Goal: Task Accomplishment & Management: Complete application form

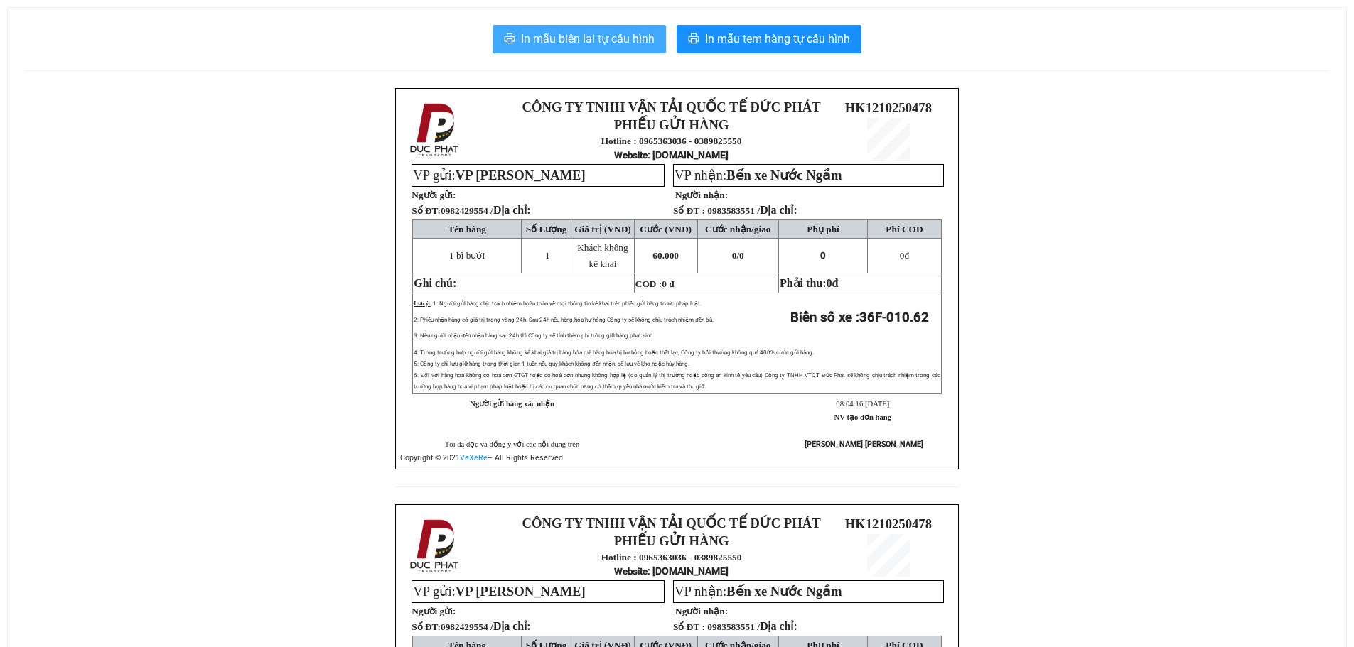
click at [599, 34] on span "In mẫu biên lai tự cấu hình" at bounding box center [588, 39] width 134 height 18
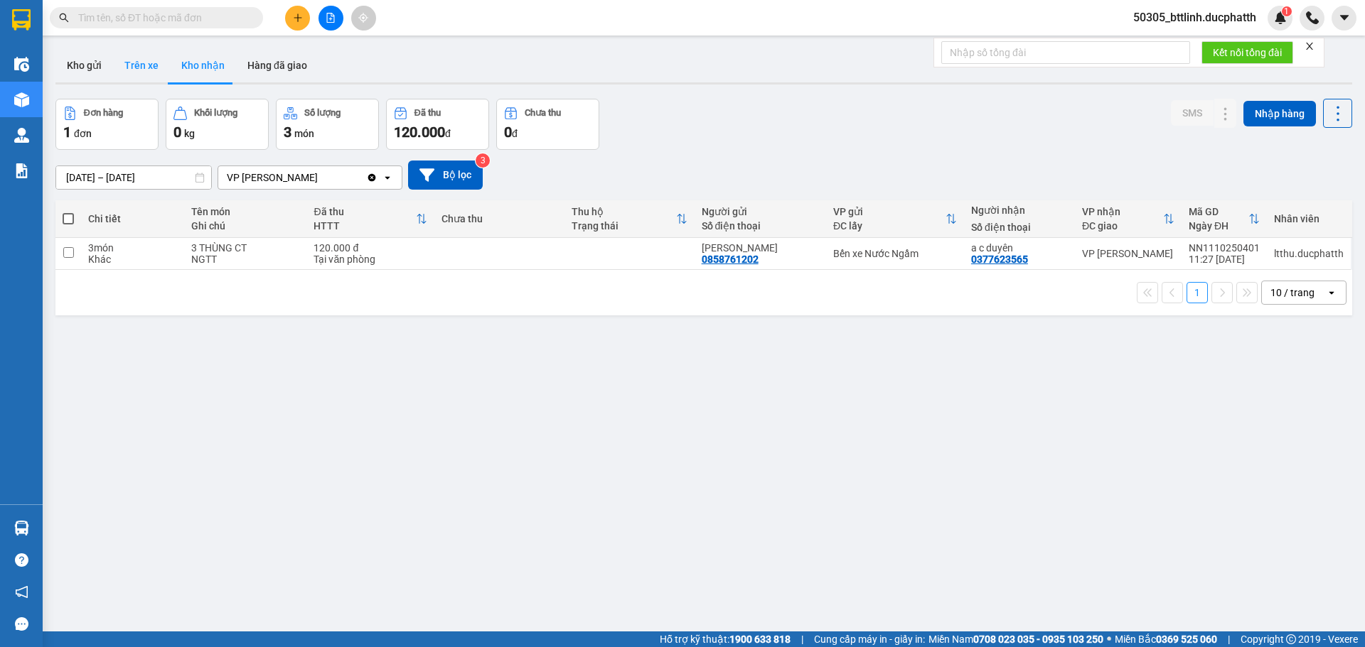
click at [143, 63] on button "Trên xe" at bounding box center [141, 65] width 57 height 34
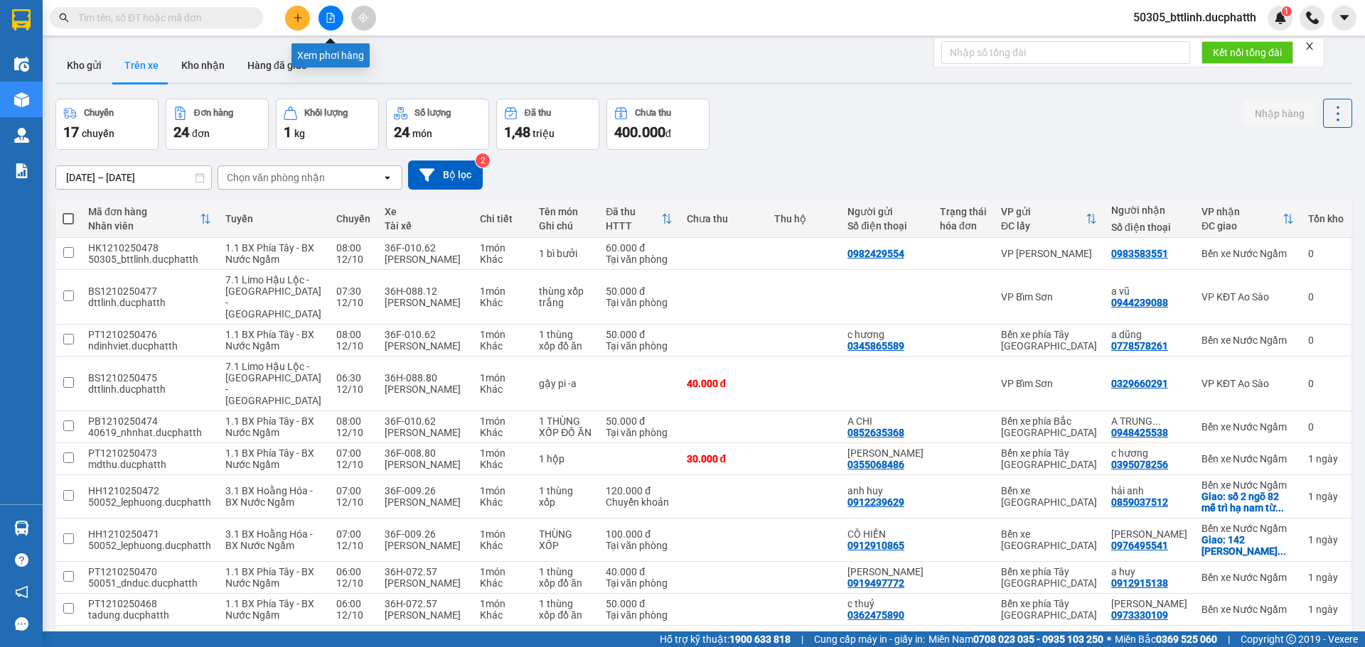
click at [332, 18] on icon "file-add" at bounding box center [330, 18] width 10 height 10
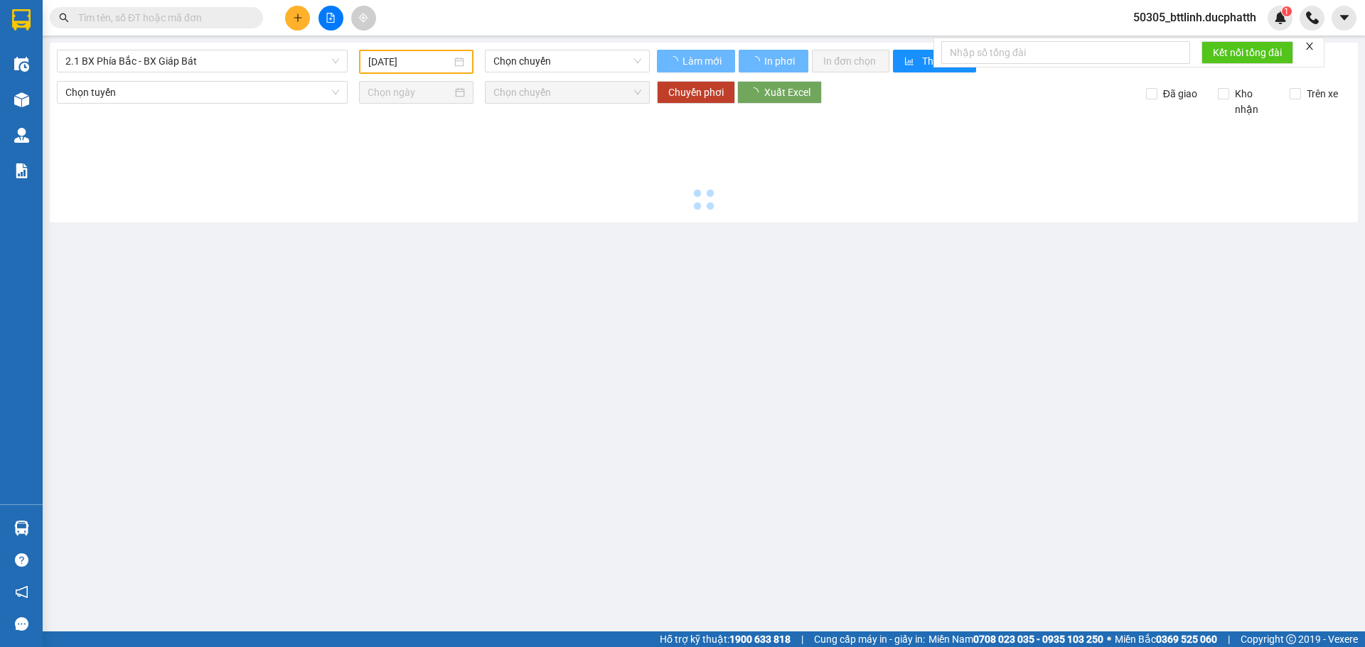
type input "12/10/2025"
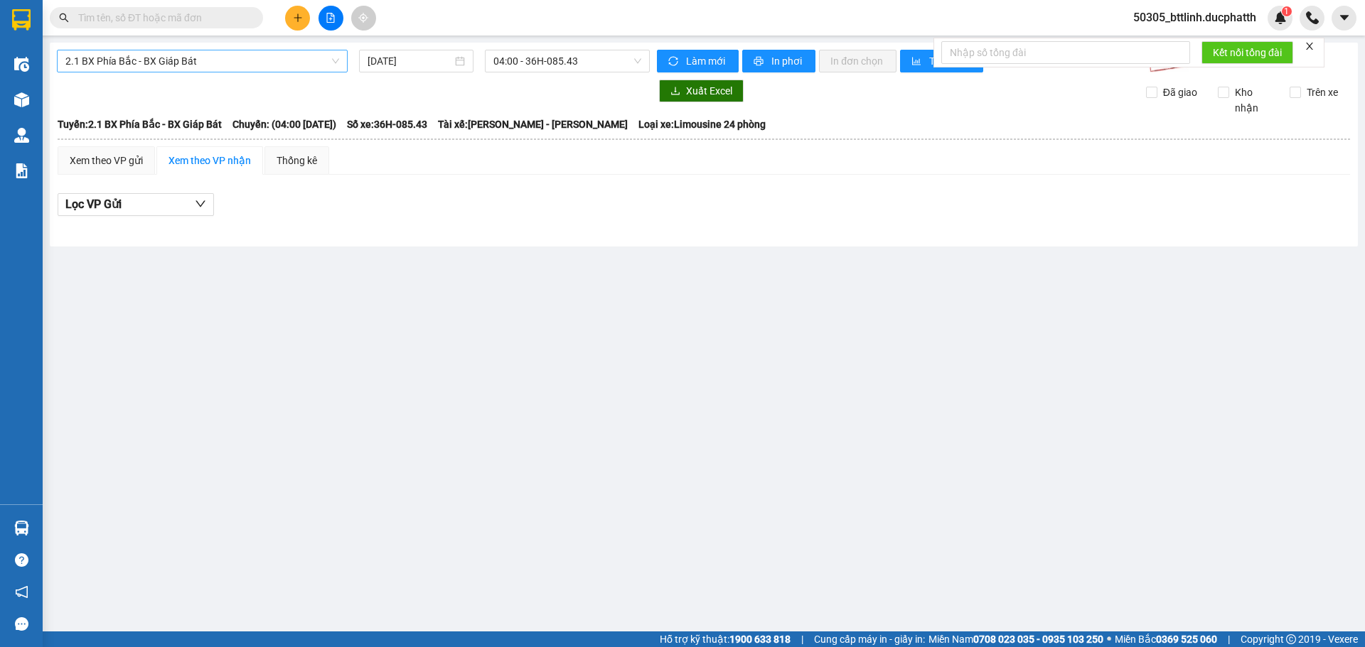
click at [230, 51] on span "2.1 BX Phía Bắc - BX Giáp Bát" at bounding box center [202, 60] width 274 height 21
click at [451, 375] on main "2.1 BX Phía Bắc - BX Giáp Bát 12/10/2025 04:00 - 36H-085.43 Làm mới In phơi In …" at bounding box center [682, 316] width 1365 height 632
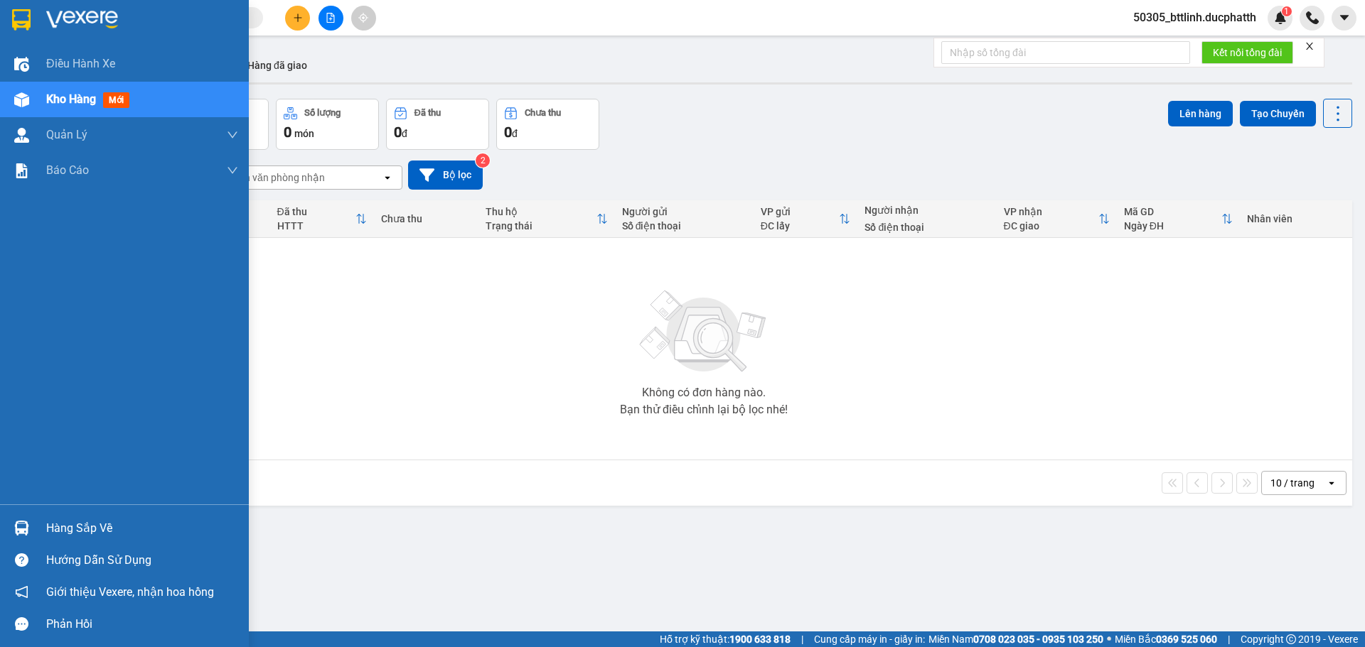
click at [26, 527] on img at bounding box center [21, 528] width 15 height 15
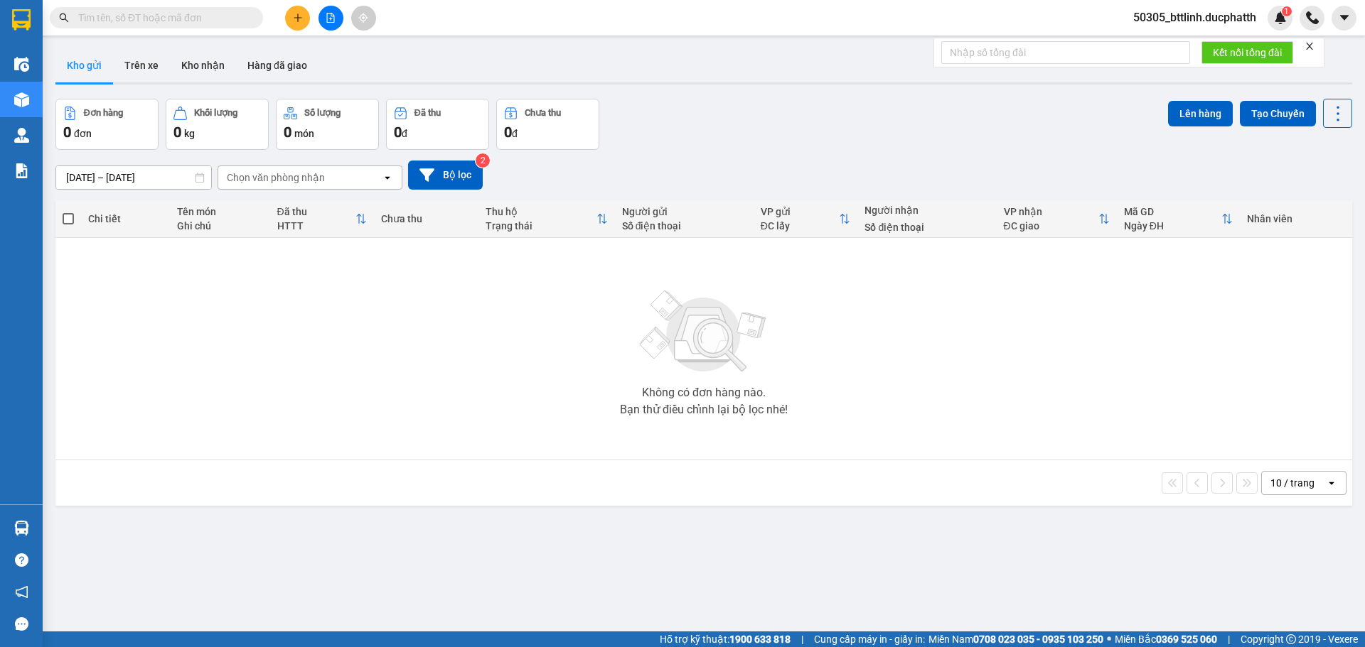
click at [101, 377] on section "Kết quả tìm kiếm ( 0 ) Bộ lọc No Data 50305_bttlinh.ducphatth 1 Điều hành xe Kh…" at bounding box center [682, 323] width 1365 height 647
click at [136, 58] on button "Trên xe" at bounding box center [141, 65] width 57 height 34
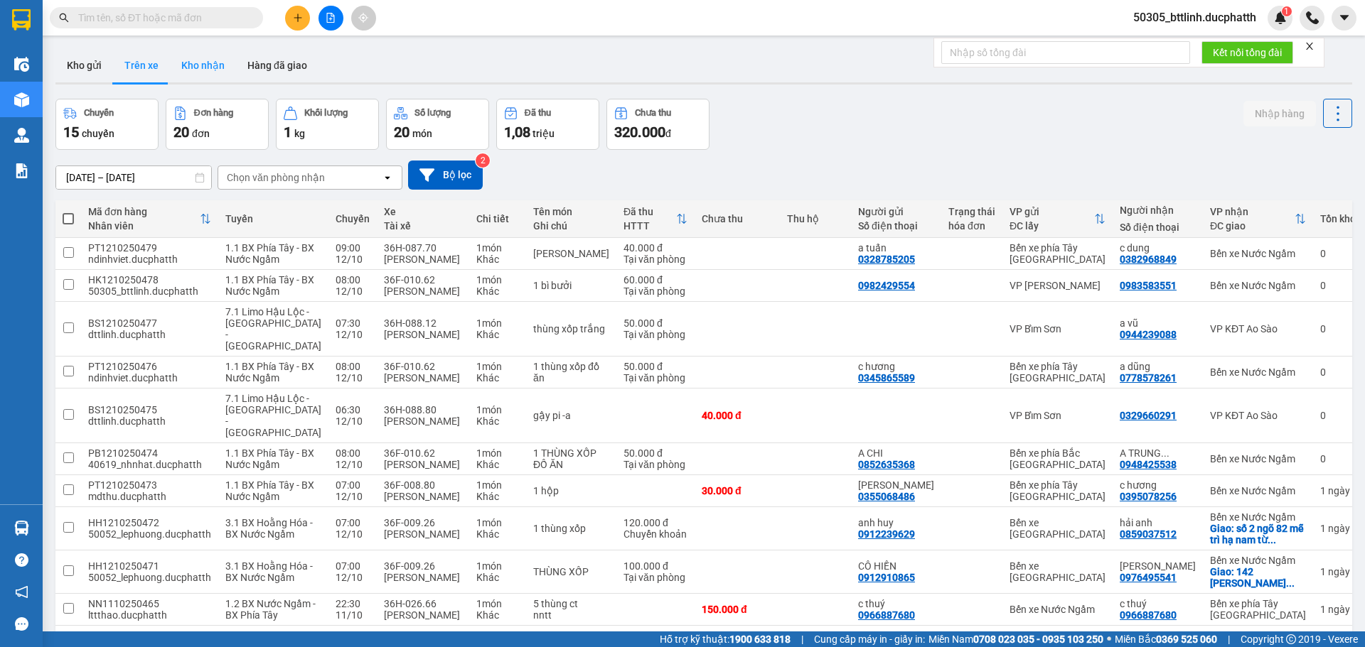
click at [198, 69] on button "Kho nhận" at bounding box center [203, 65] width 66 height 34
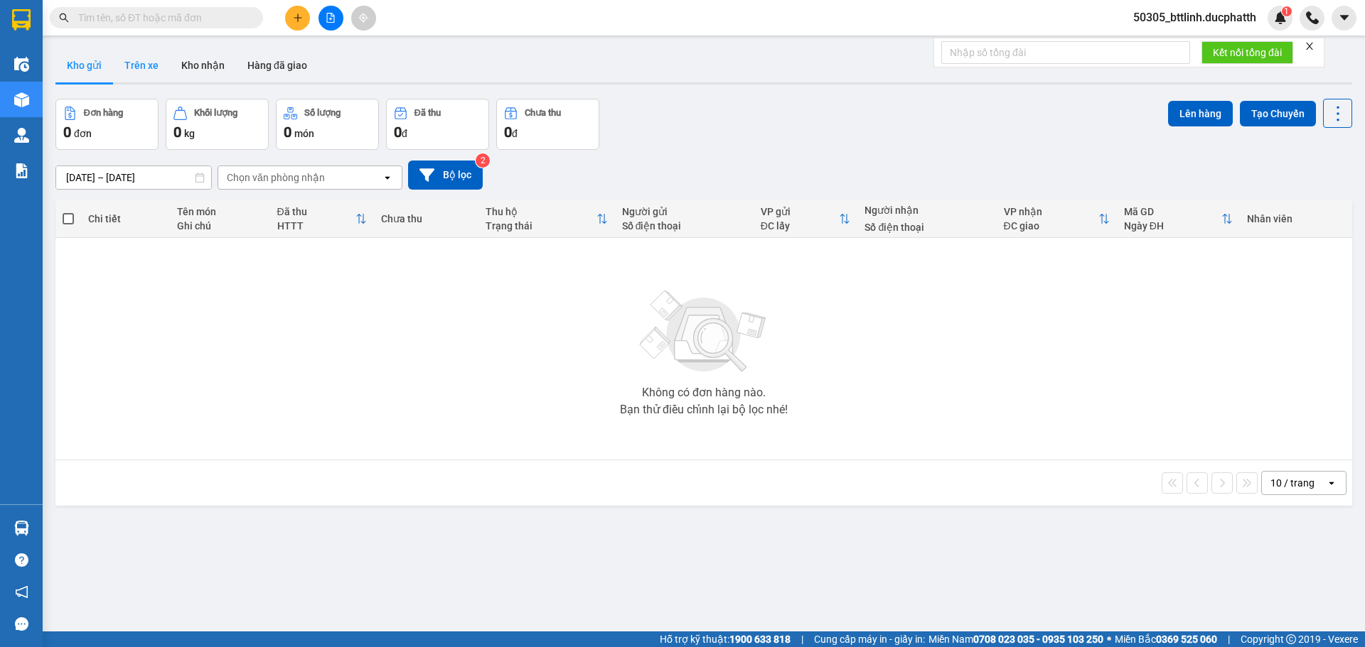
click at [139, 54] on button "Trên xe" at bounding box center [141, 65] width 57 height 34
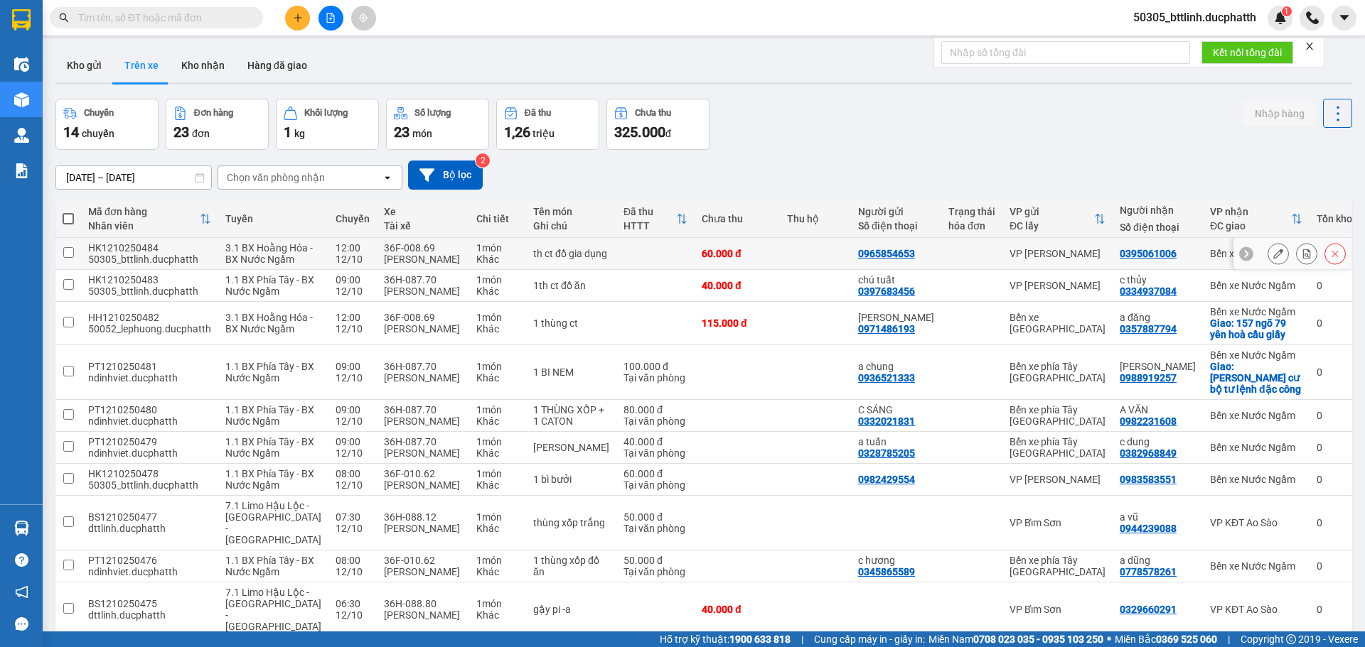
click at [1273, 259] on icon at bounding box center [1278, 254] width 10 height 10
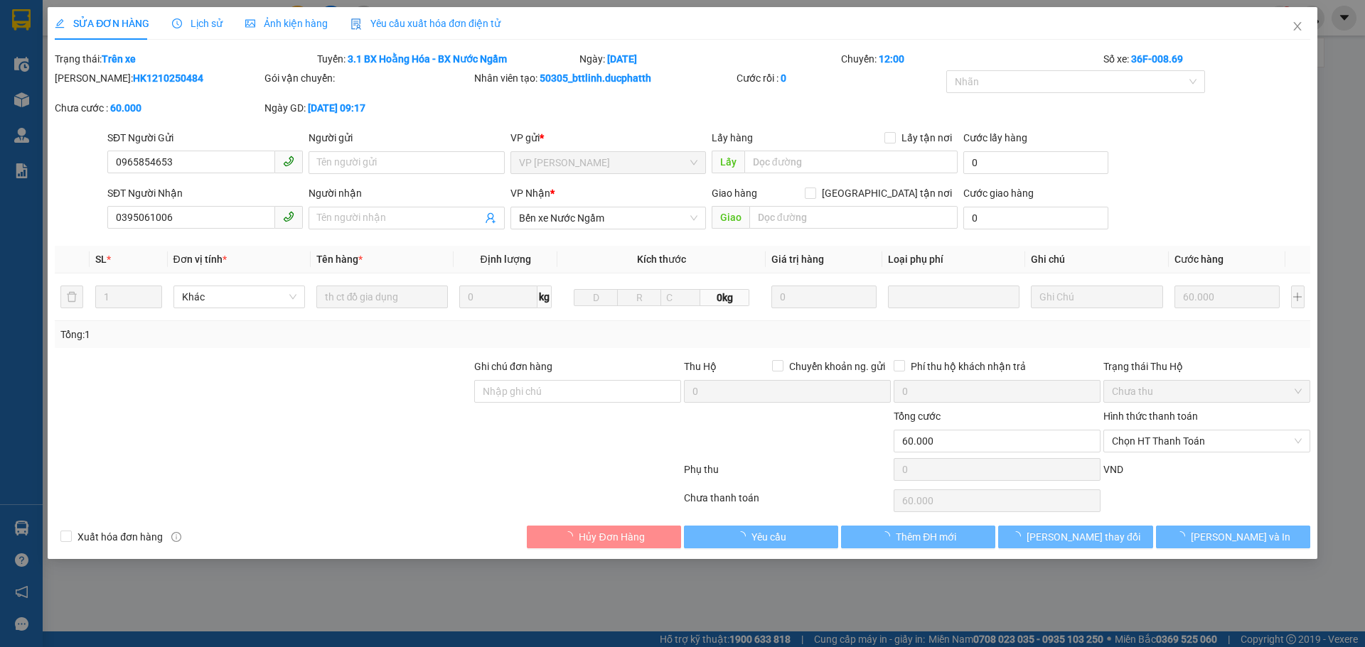
type input "0965854653"
type input "0395061006"
type input "0"
type input "60.000"
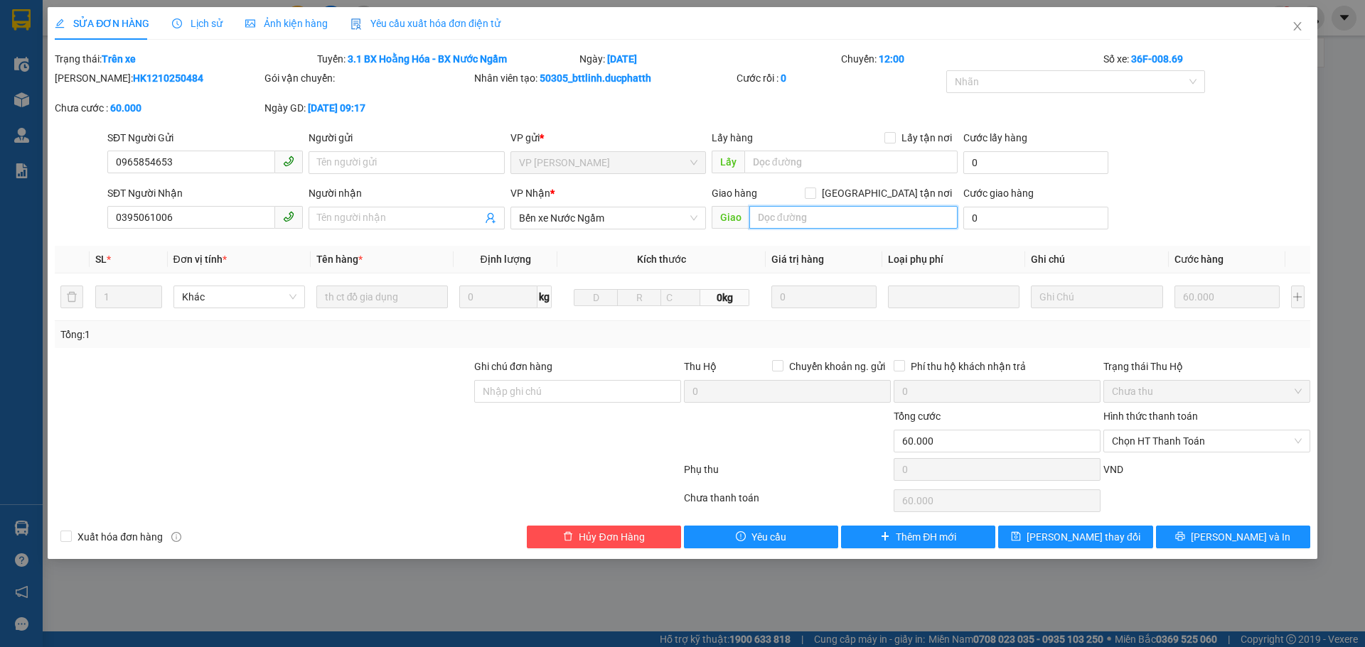
click at [807, 218] on input "text" at bounding box center [853, 217] width 208 height 23
click at [814, 192] on input "Giao tận nơi" at bounding box center [810, 193] width 10 height 10
checkbox input "true"
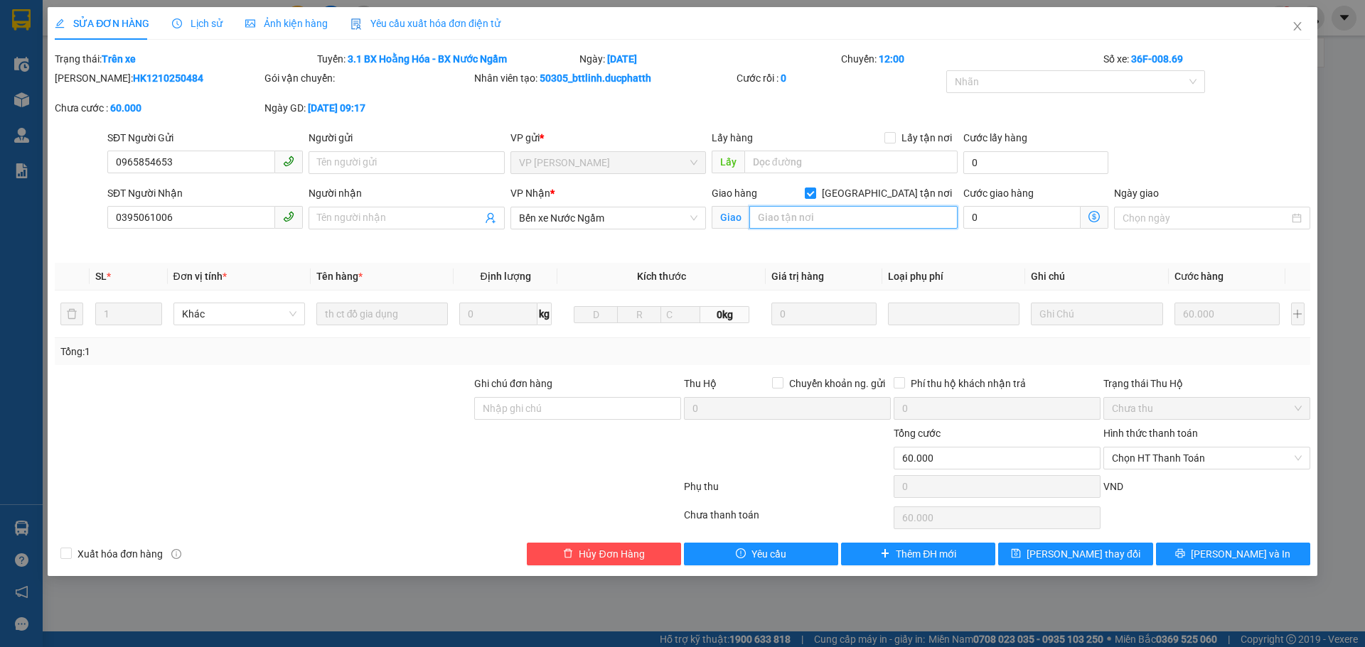
click at [820, 222] on input "text" at bounding box center [853, 217] width 208 height 23
type input "ngõ 55 nguyễn đạo an phú diễn bắc từ liêm"
click at [1093, 215] on icon "dollar-circle" at bounding box center [1093, 216] width 11 height 11
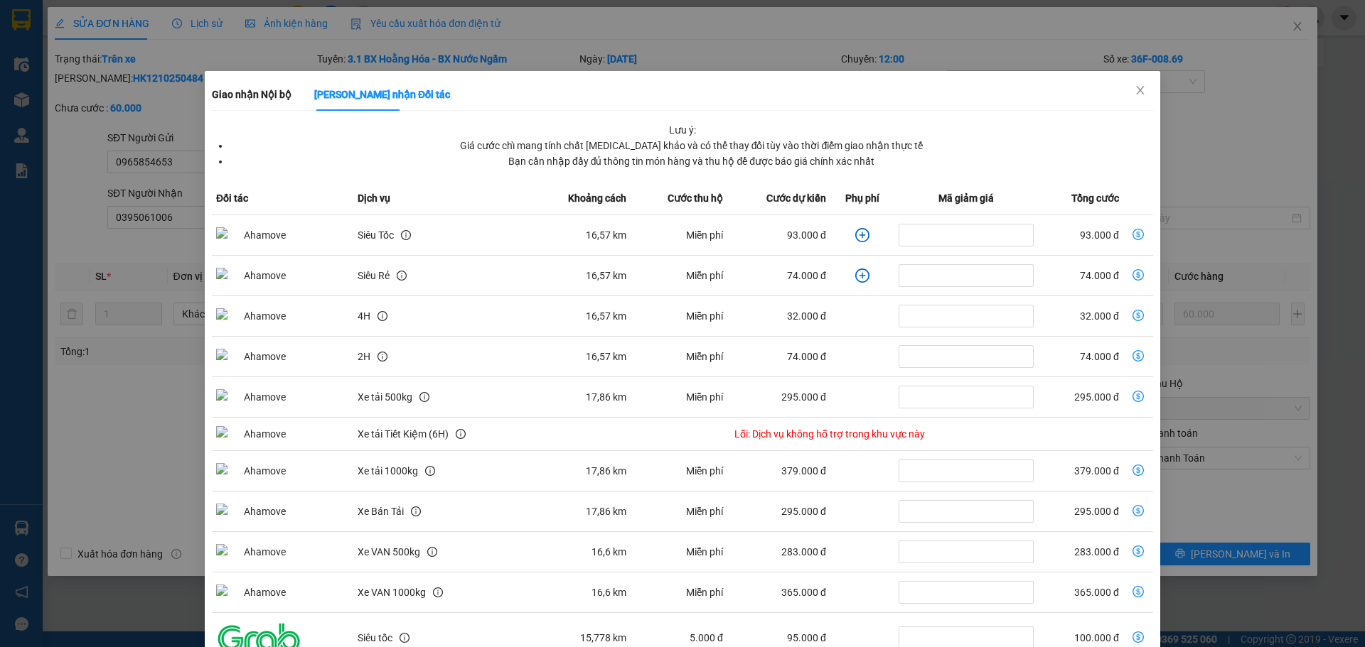
click at [855, 235] on icon "plus-circle" at bounding box center [862, 235] width 14 height 14
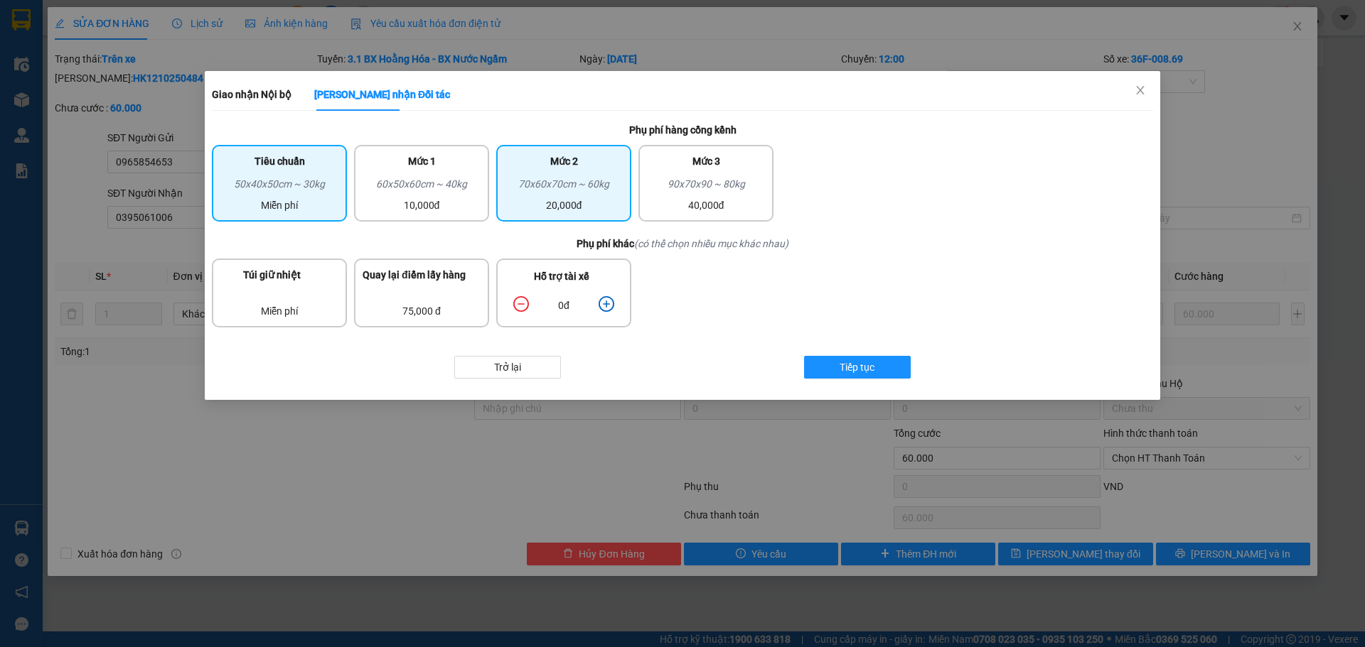
click at [552, 191] on div "70x60x70cm ~ 60kg" at bounding box center [564, 186] width 118 height 21
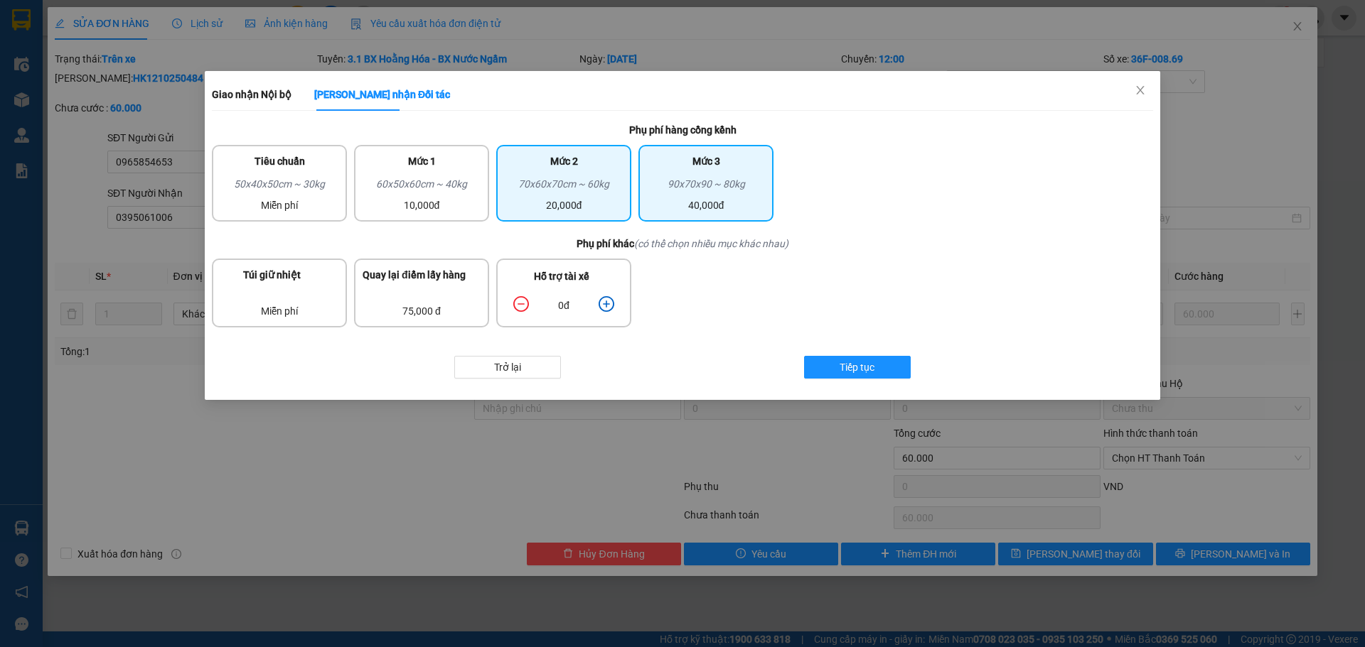
click at [692, 196] on div "90x70x90 ~ 80kg" at bounding box center [706, 186] width 118 height 21
click at [577, 201] on div "20,000đ" at bounding box center [564, 206] width 118 height 16
click at [682, 193] on div "90x70x90 ~ 80kg" at bounding box center [706, 186] width 118 height 21
click at [611, 306] on icon "plus-circle" at bounding box center [606, 304] width 16 height 16
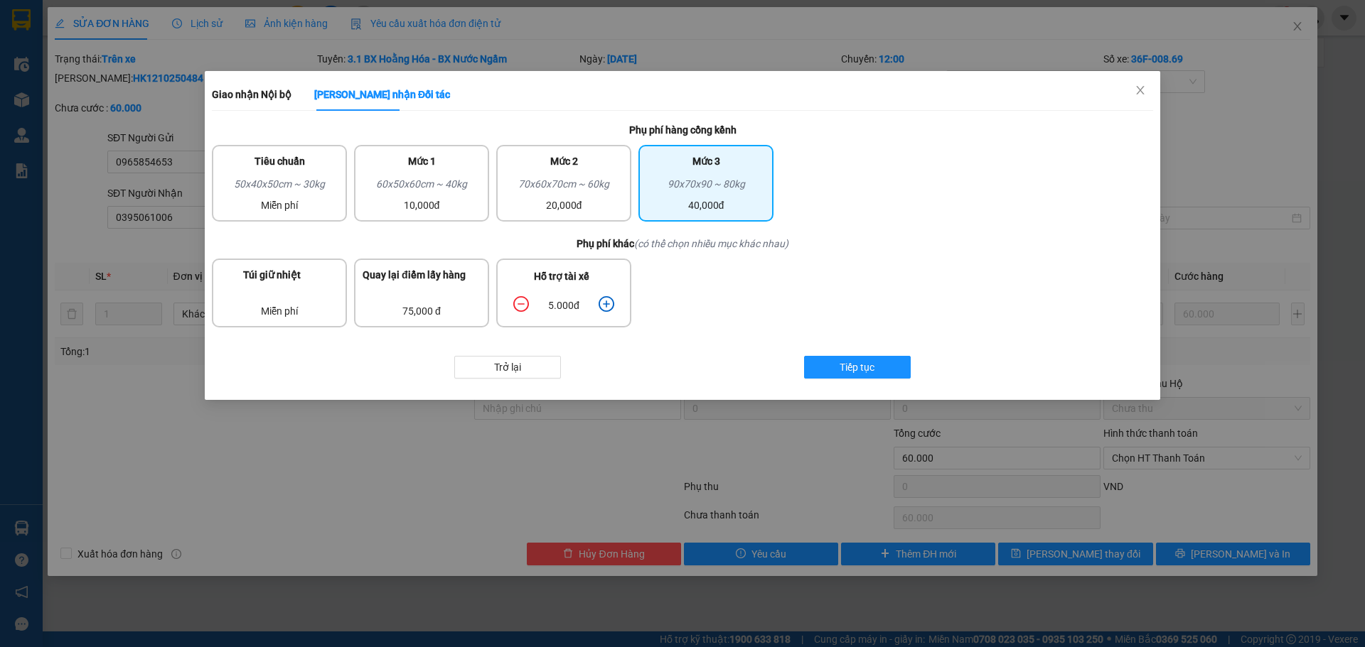
click at [611, 306] on icon "plus-circle" at bounding box center [606, 304] width 16 height 16
click at [824, 370] on button "Tiếp tục" at bounding box center [857, 367] width 107 height 23
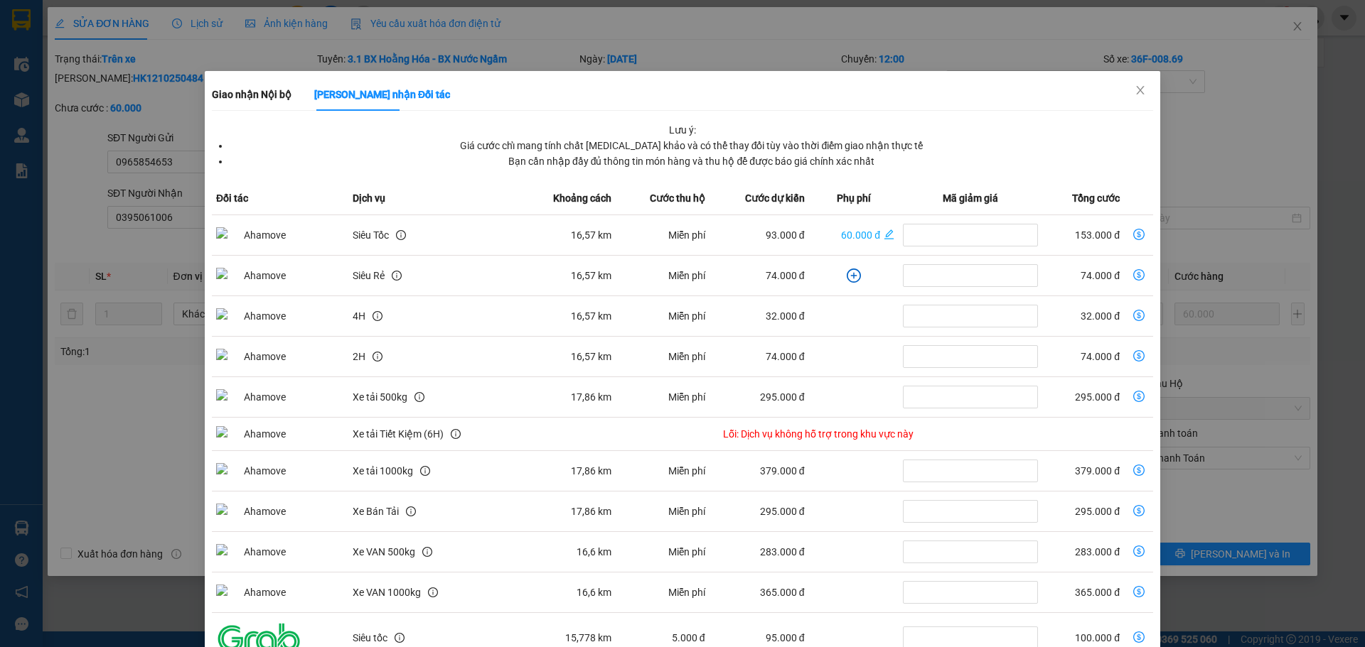
click at [1133, 236] on icon "dollar-circle" at bounding box center [1138, 234] width 11 height 11
type input "213.000"
type input "153.000"
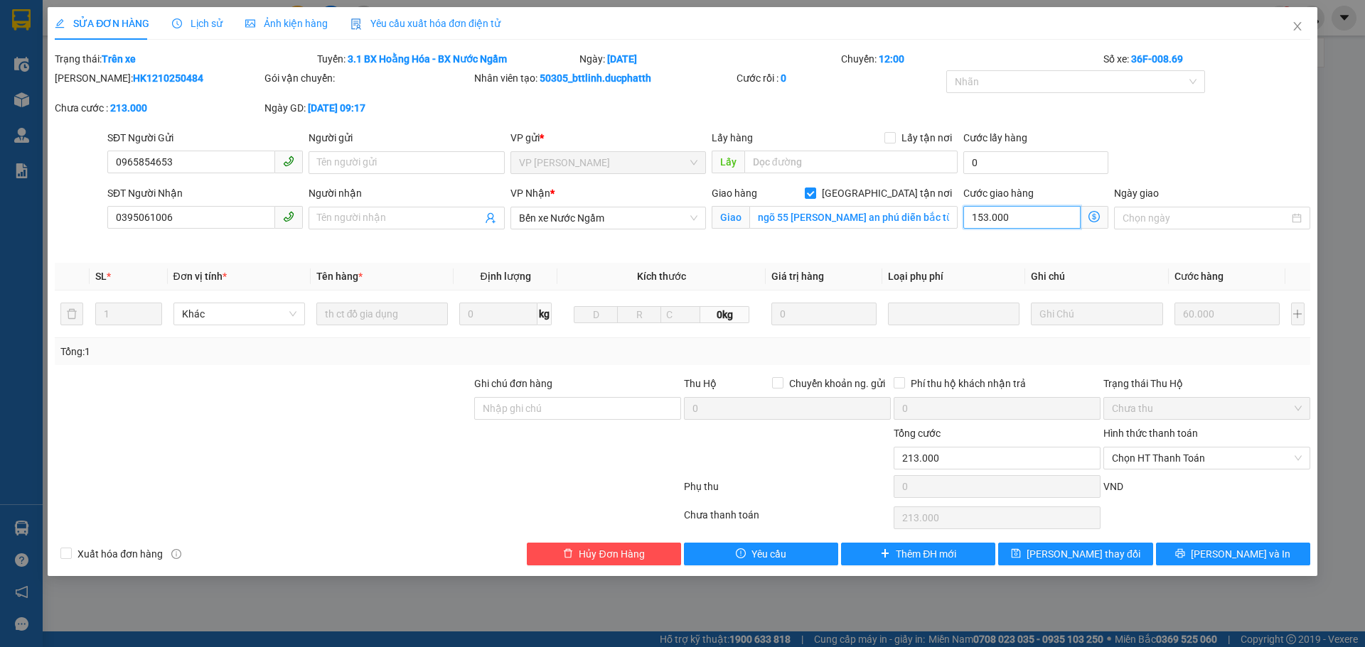
click at [1009, 217] on input "153.000" at bounding box center [1021, 217] width 117 height 23
type input "60.000"
type input "0"
type input "60.001"
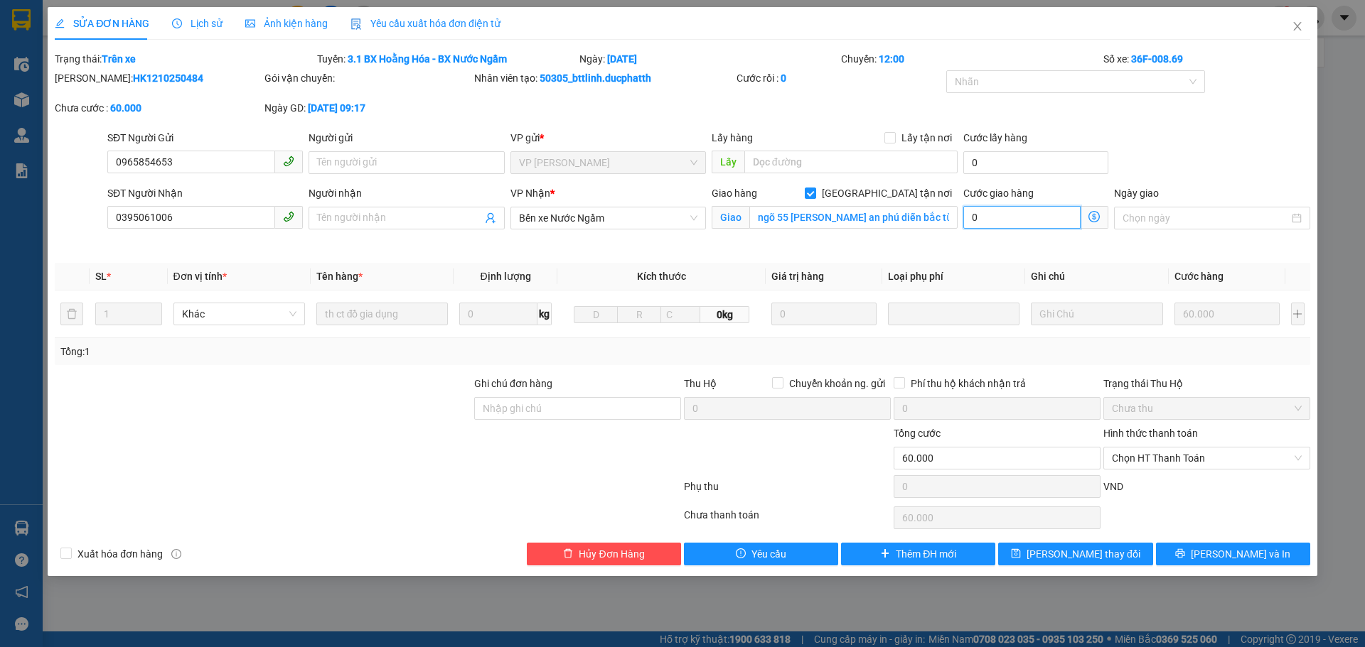
type input "60.001"
type input "15"
type input "60.015"
type input "150"
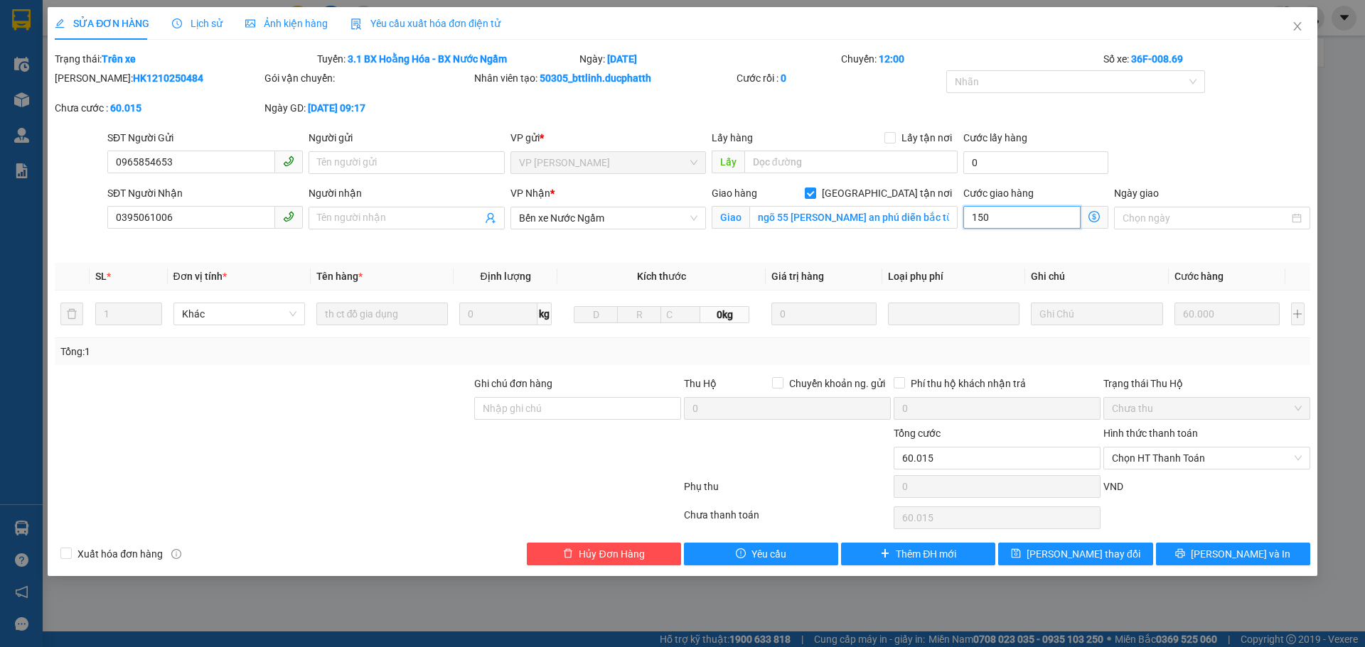
type input "60.150"
type input "150.000"
type input "210.000"
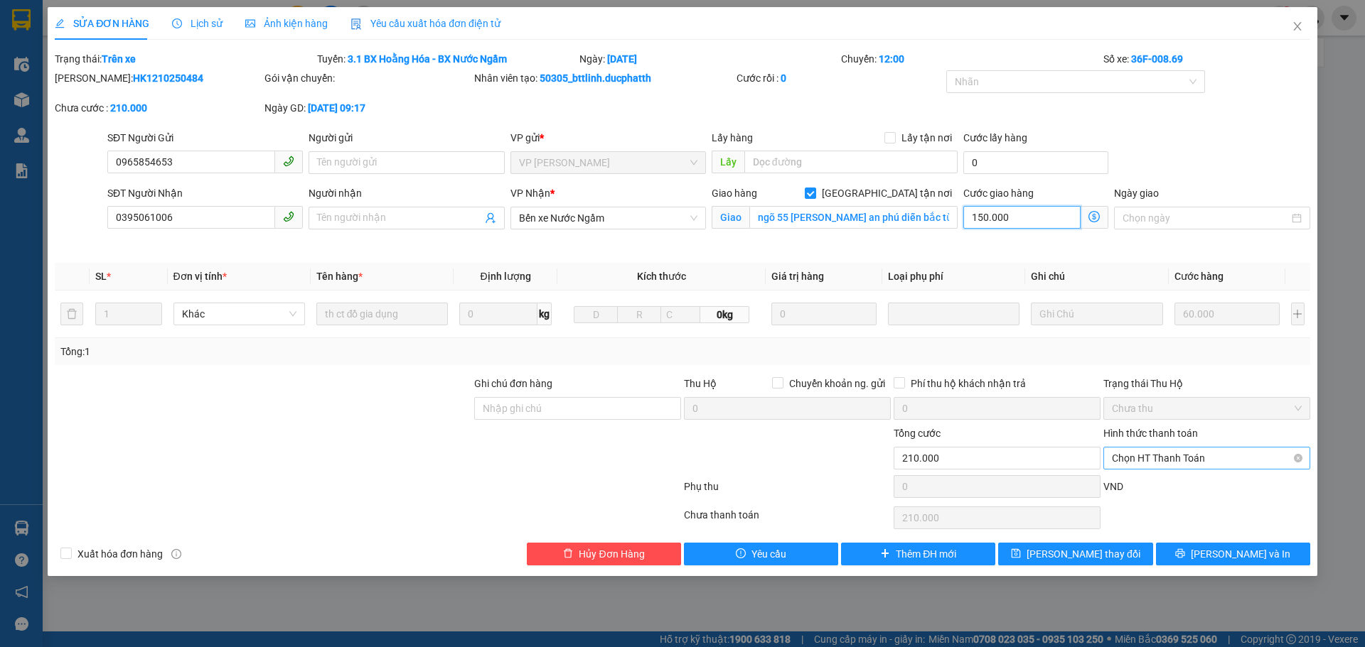
type input "60.150"
click at [1198, 458] on span "Chọn HT Thanh Toán" at bounding box center [1207, 458] width 190 height 21
type input "150"
type input "210.000"
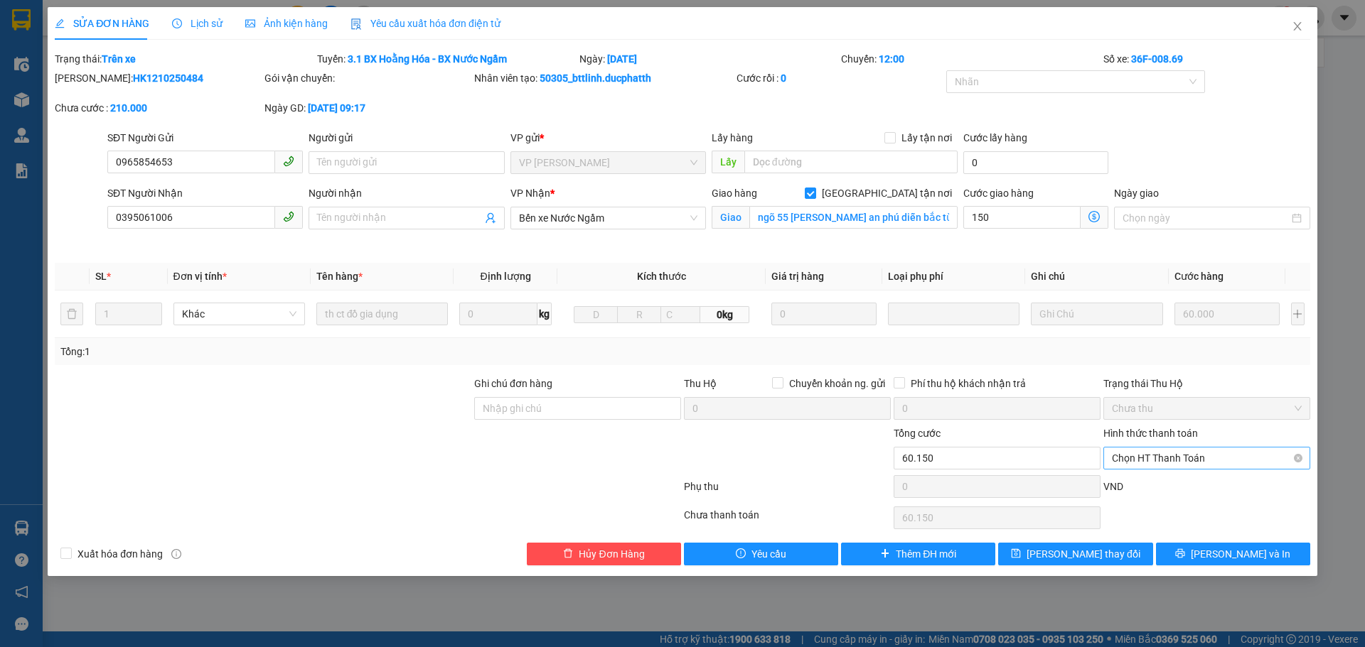
type input "210.000"
type input "150.000"
click at [1167, 484] on div "Tại văn phòng" at bounding box center [1207, 487] width 190 height 16
type input "0"
click at [1257, 554] on span "Lưu và In" at bounding box center [1239, 555] width 99 height 16
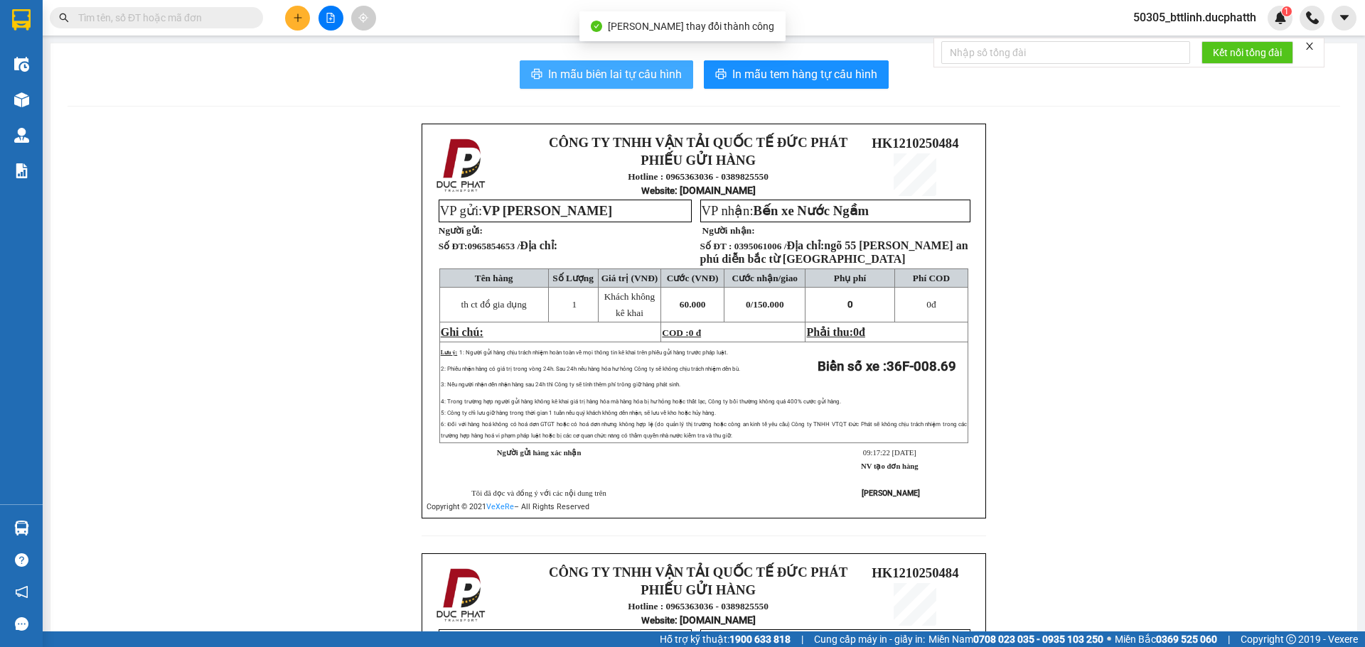
click at [586, 76] on span "In mẫu biên lai tự cấu hình" at bounding box center [615, 74] width 134 height 18
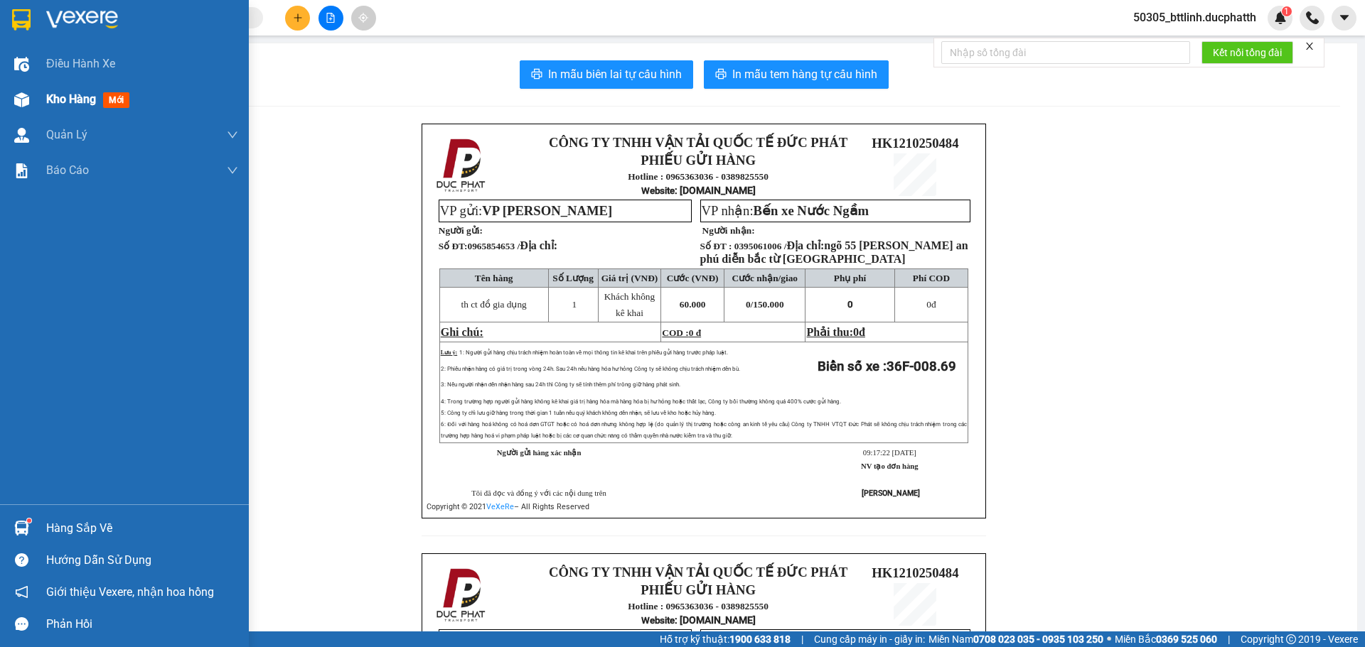
click at [44, 96] on div "Kho hàng mới" at bounding box center [124, 100] width 249 height 36
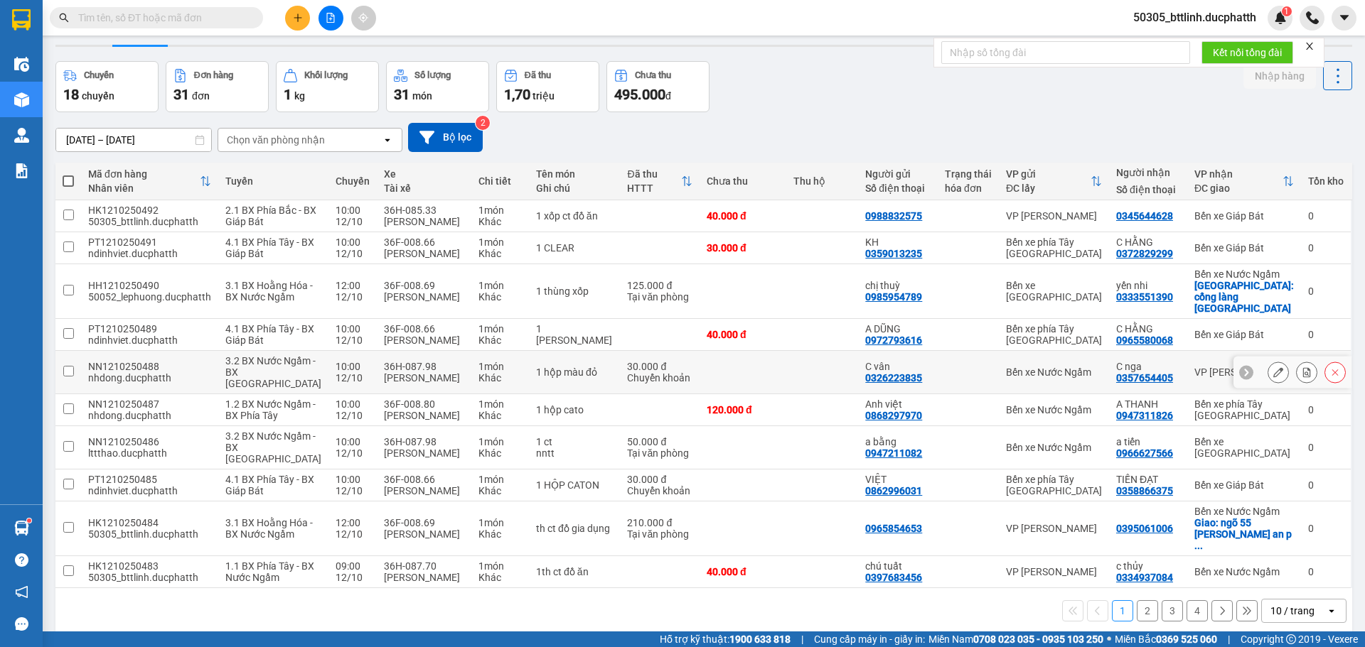
scroll to position [71, 0]
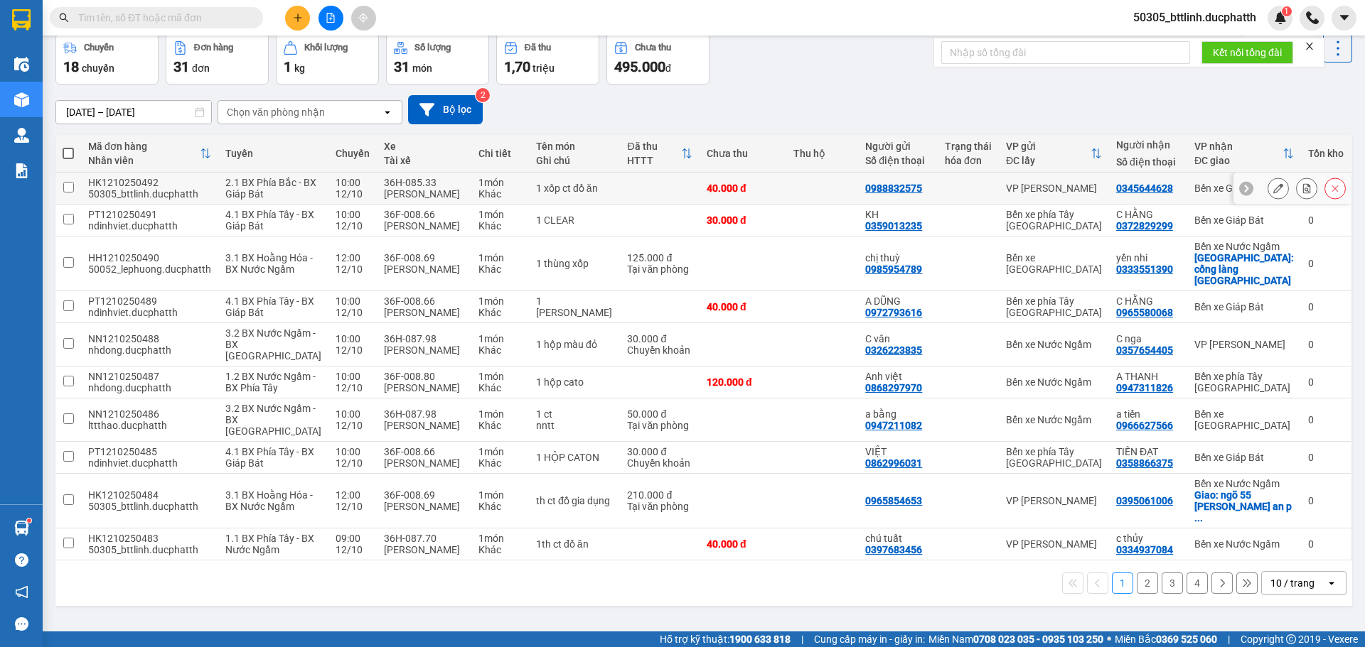
click at [1273, 191] on icon at bounding box center [1278, 188] width 10 height 10
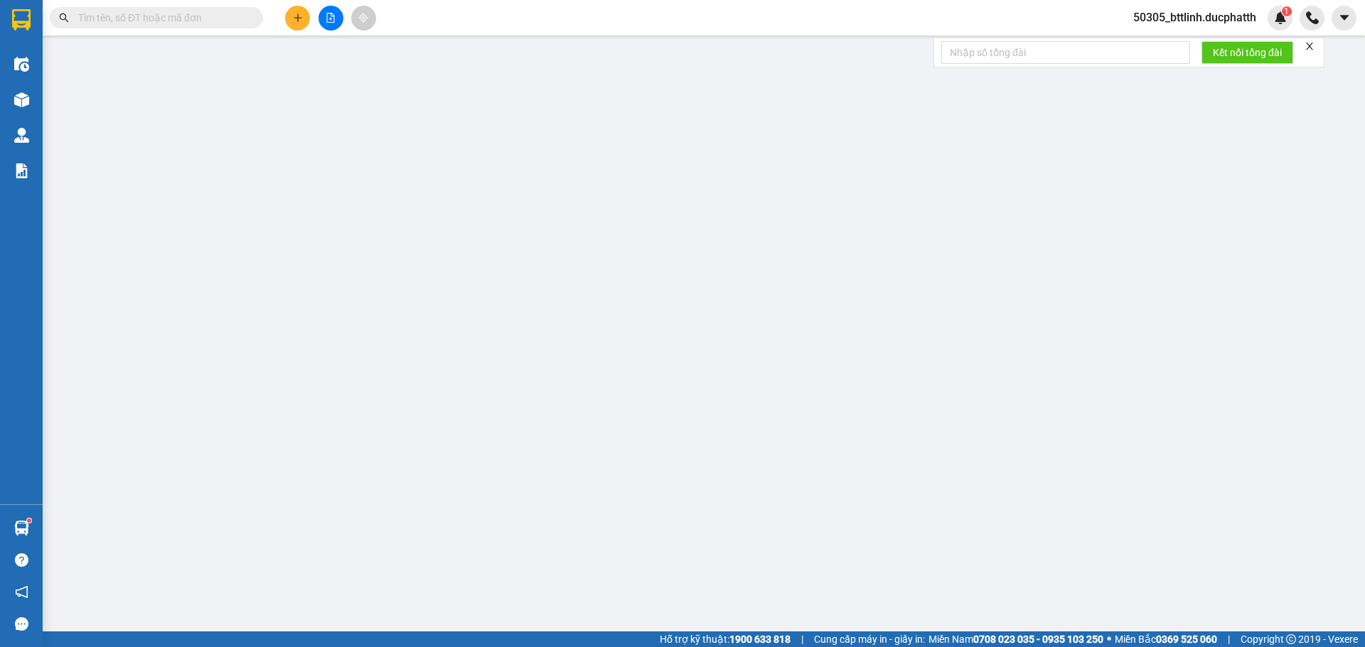
type input "0988832575"
type input "0345644628"
type input "0"
type input "40.000"
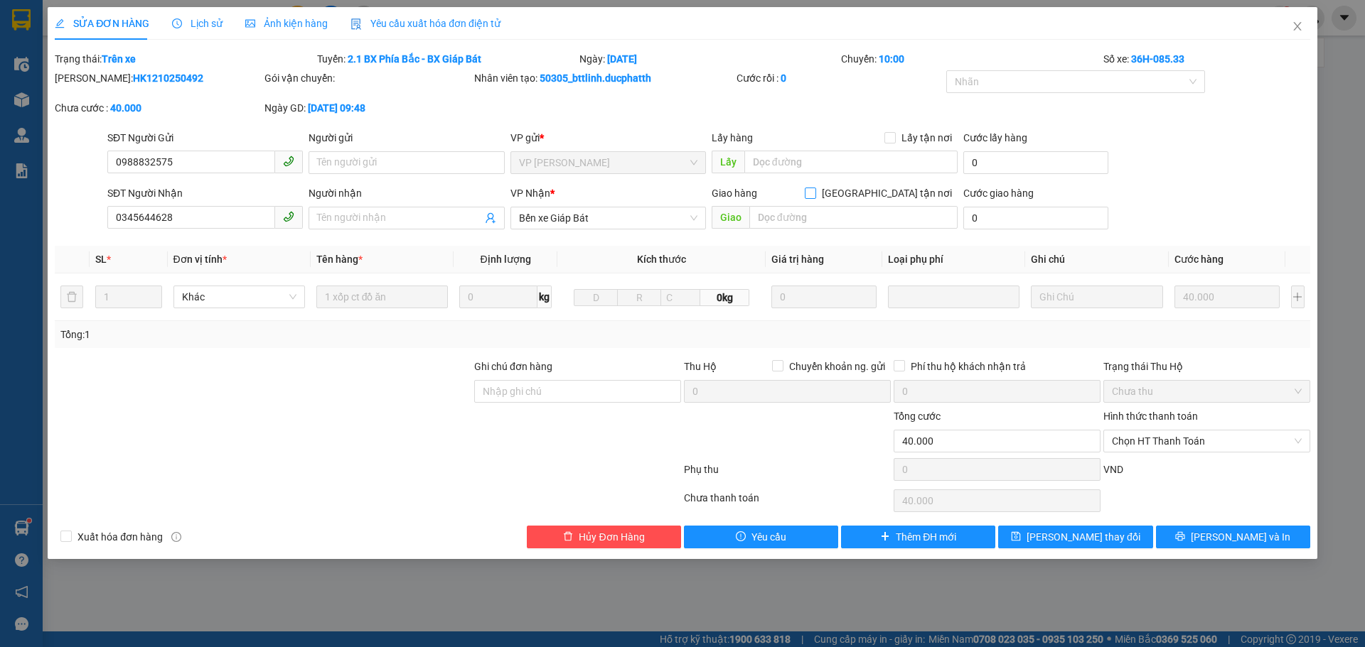
click at [814, 192] on input "Giao tận nơi" at bounding box center [810, 193] width 10 height 10
checkbox input "true"
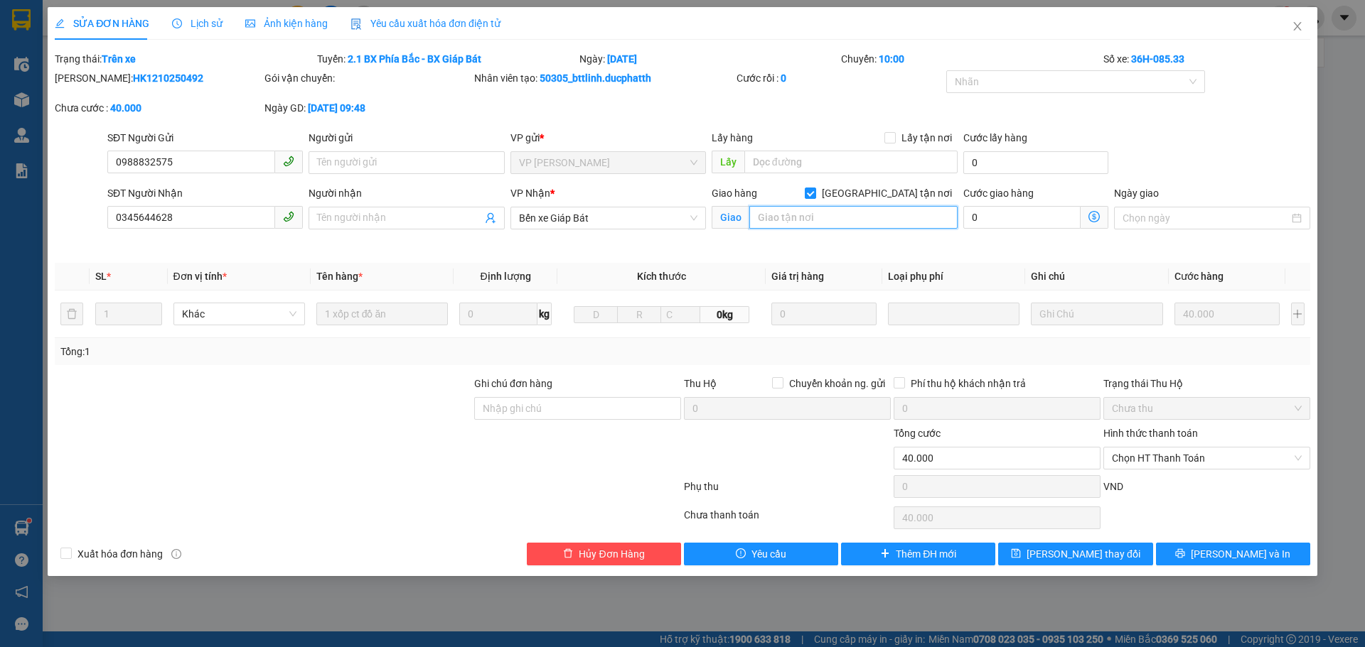
click at [849, 218] on input "text" at bounding box center [853, 217] width 208 height 23
type input "sn 48b ngõ 83b đường tân triều mới thanh trì hà nội"
click at [1091, 215] on icon "dollar-circle" at bounding box center [1093, 216] width 11 height 11
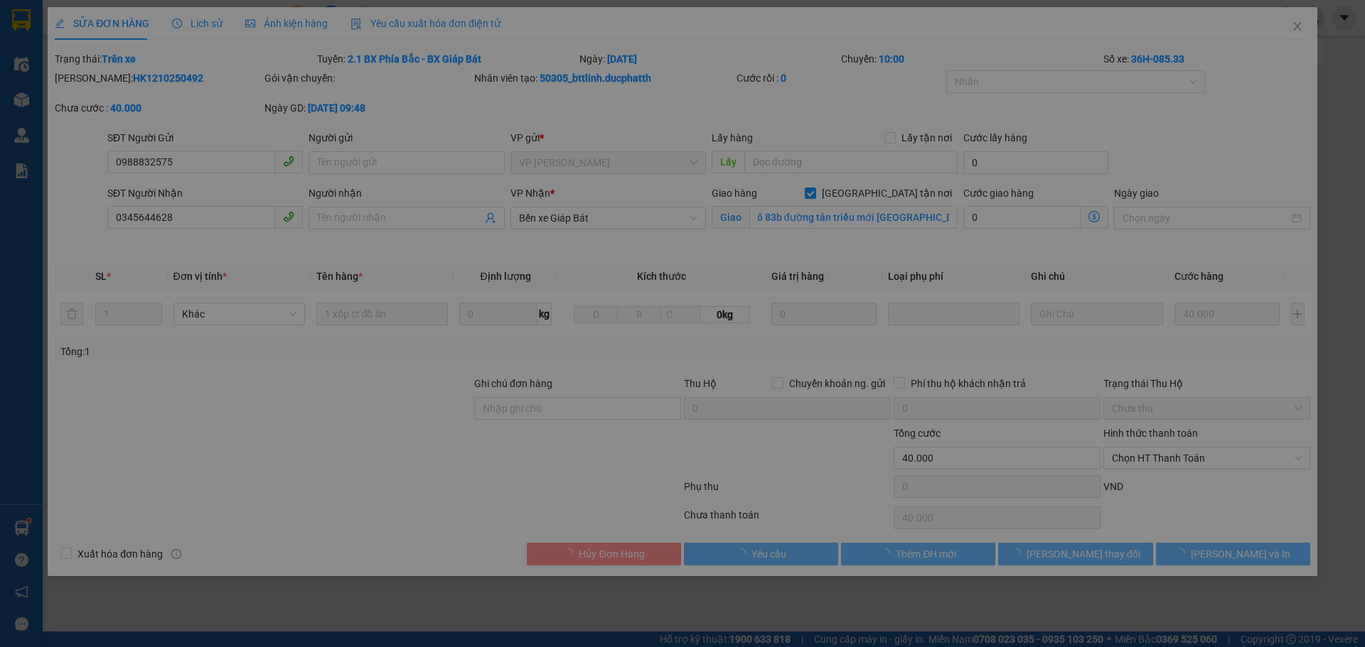
scroll to position [0, 0]
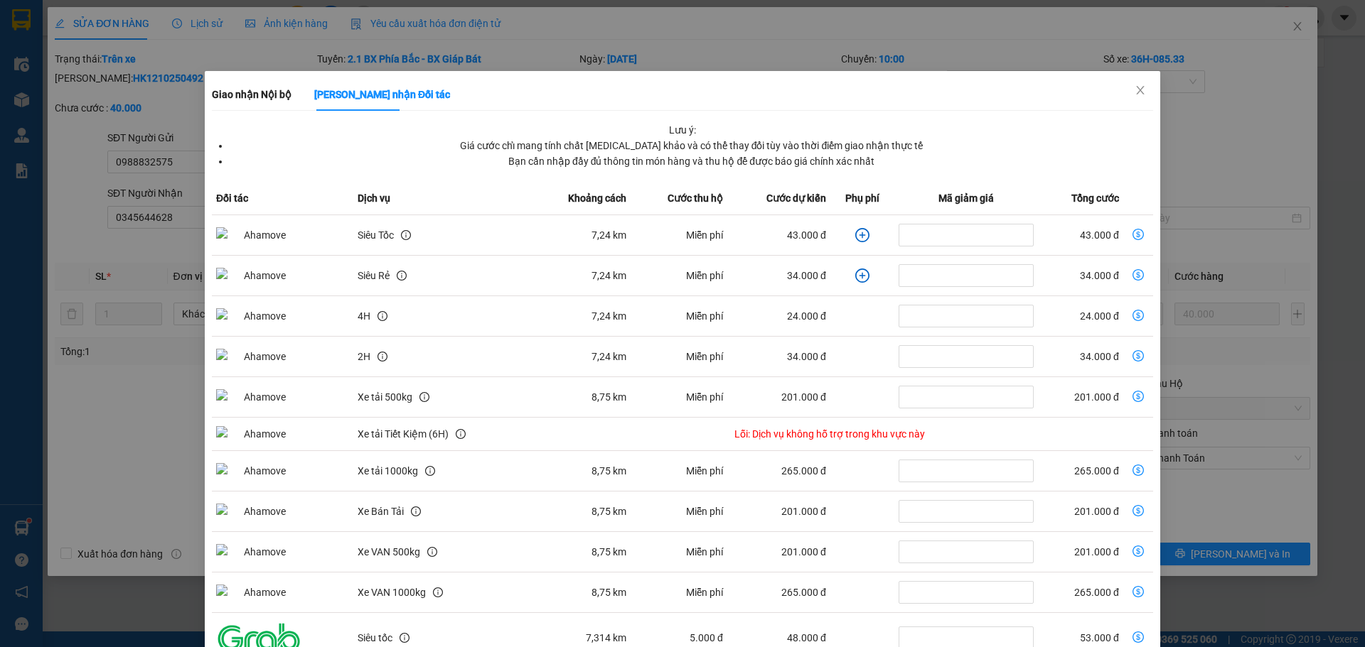
click at [859, 235] on icon "plus-circle" at bounding box center [862, 235] width 6 height 6
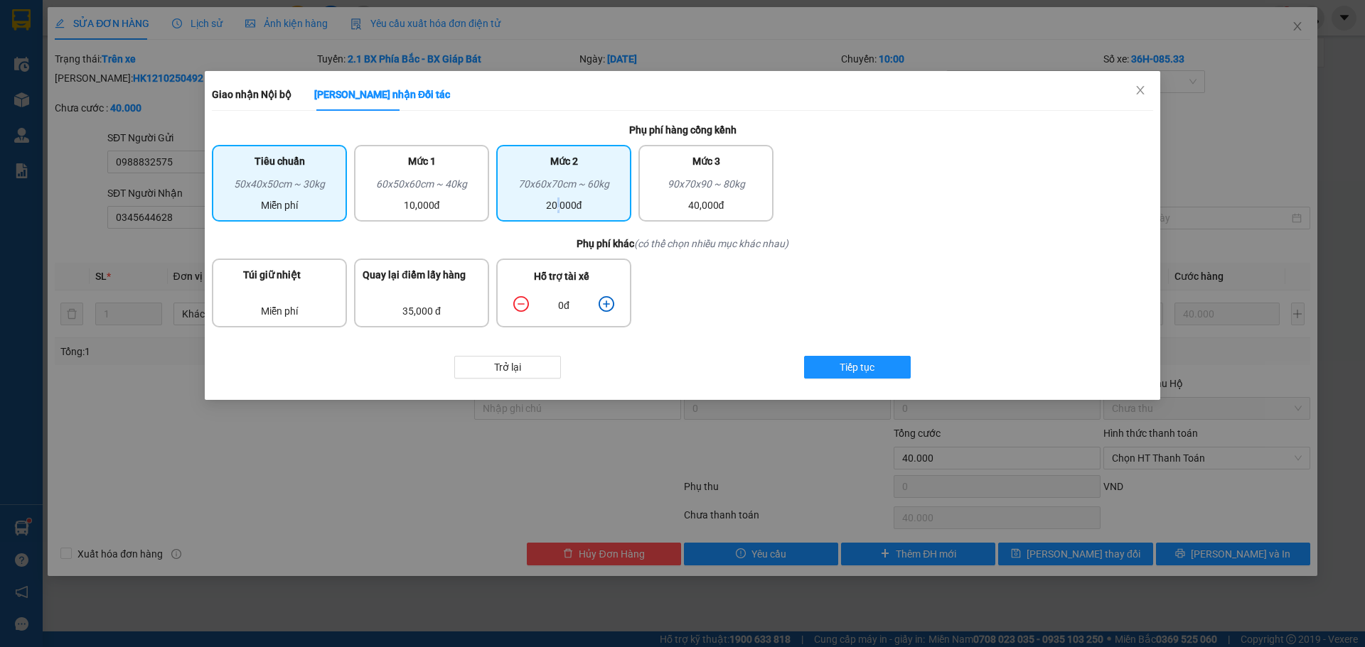
click at [561, 198] on div "20,000đ" at bounding box center [564, 206] width 118 height 16
click at [607, 307] on icon "plus-circle" at bounding box center [606, 304] width 16 height 16
click at [608, 307] on icon "plus-circle" at bounding box center [606, 304] width 16 height 16
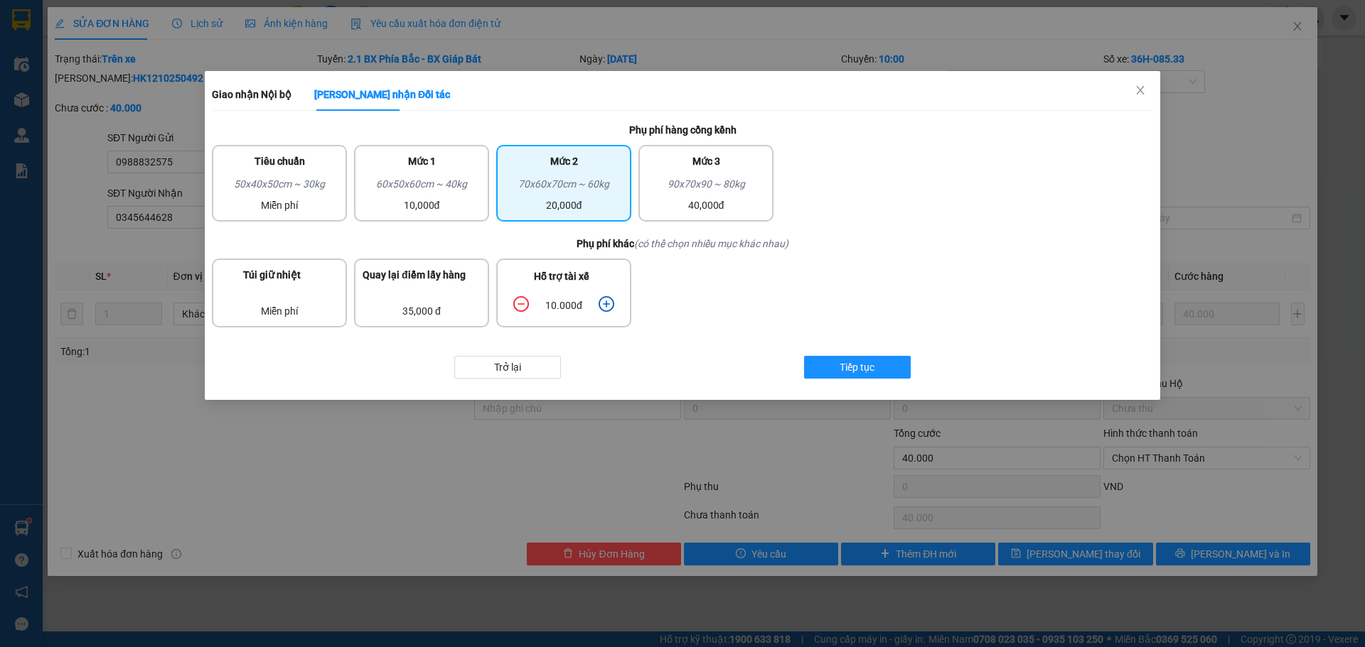
click at [608, 307] on icon "plus-circle" at bounding box center [606, 304] width 16 height 16
click at [860, 375] on span "Tiếp tục" at bounding box center [856, 368] width 35 height 16
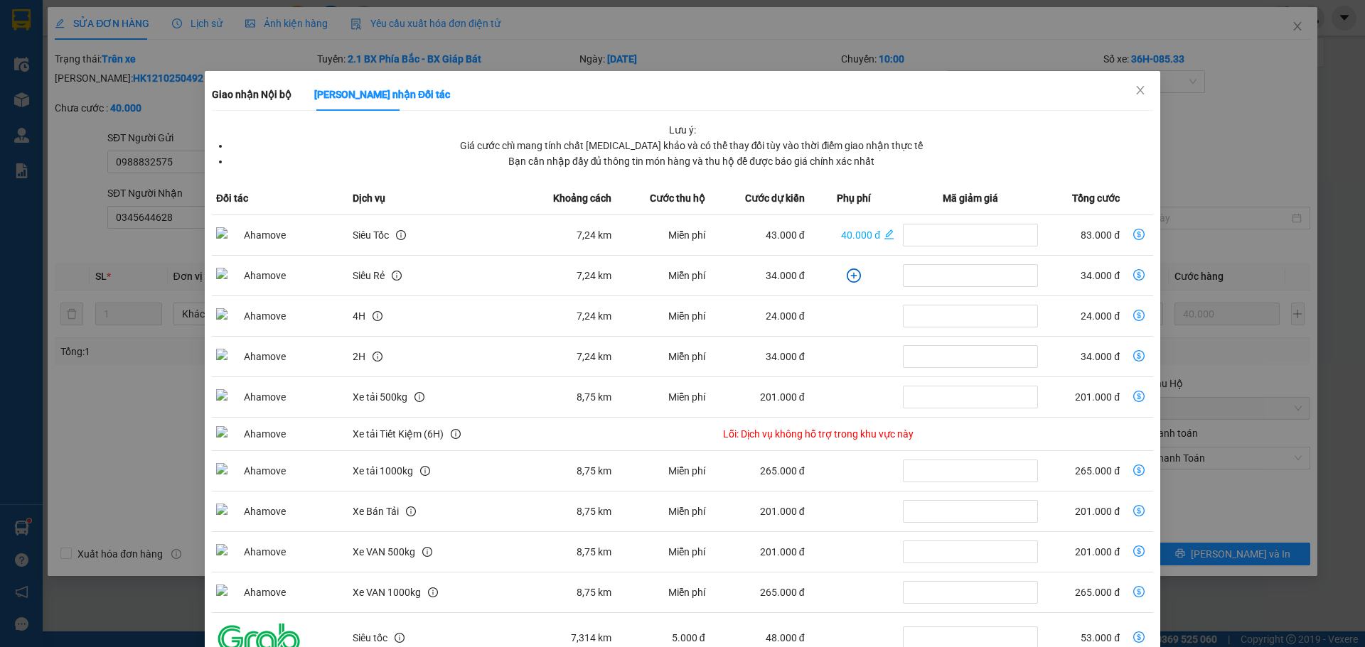
click at [1130, 240] on td "dollar-circle" at bounding box center [1138, 235] width 29 height 41
click at [1133, 233] on icon "dollar-circle" at bounding box center [1138, 234] width 11 height 11
type input "123.000"
type input "83.000"
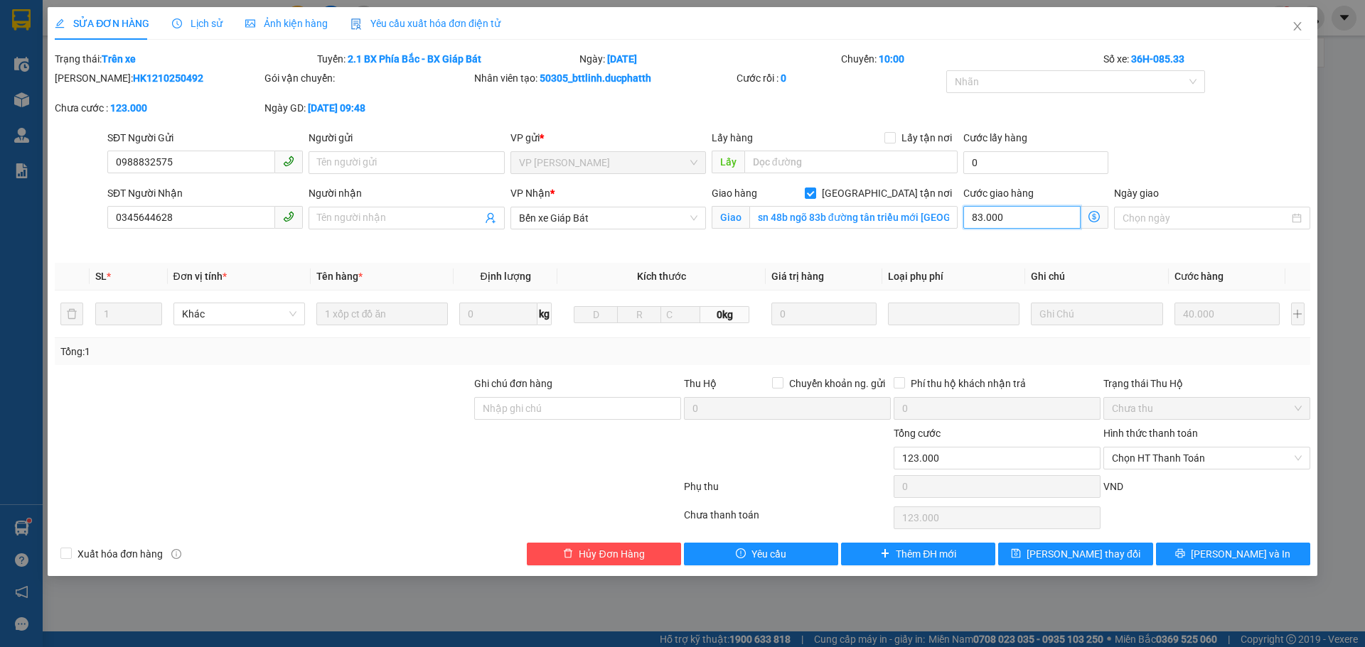
click at [1007, 221] on input "83.000" at bounding box center [1021, 217] width 117 height 23
type input "40.000"
type input "0"
type input "40.008"
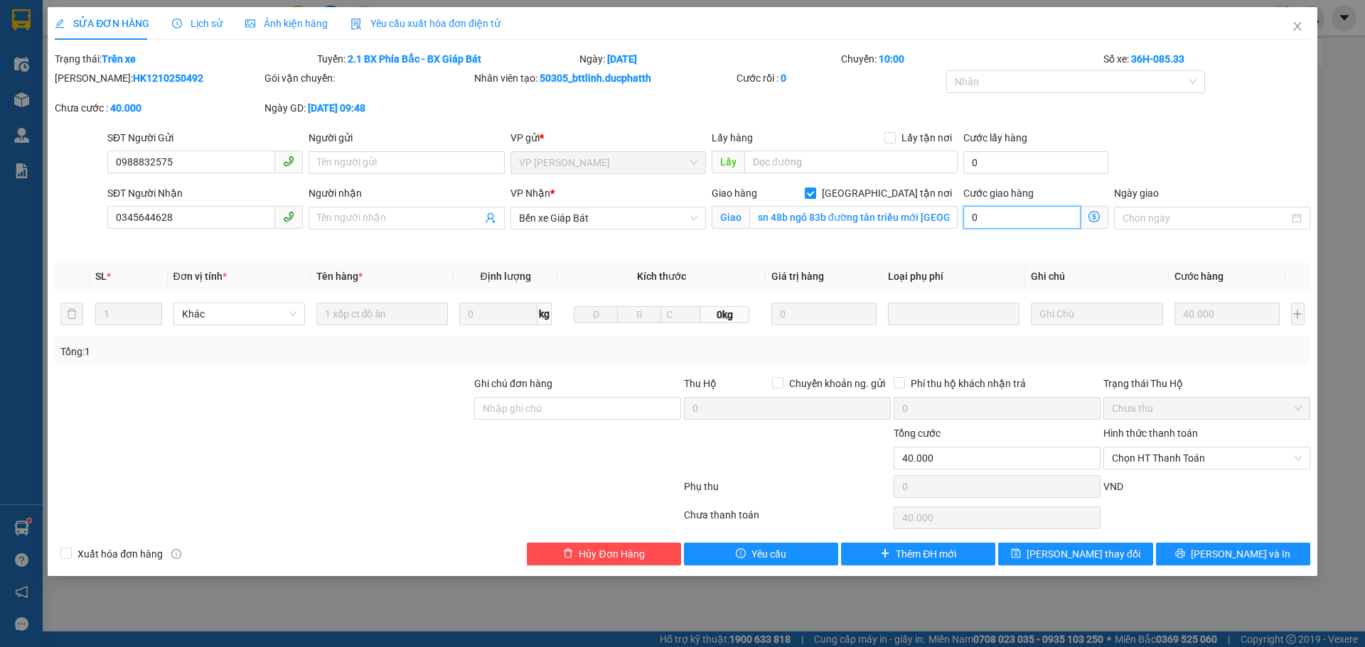
type input "40.008"
type input "8"
type input "40.080"
type input "80.000"
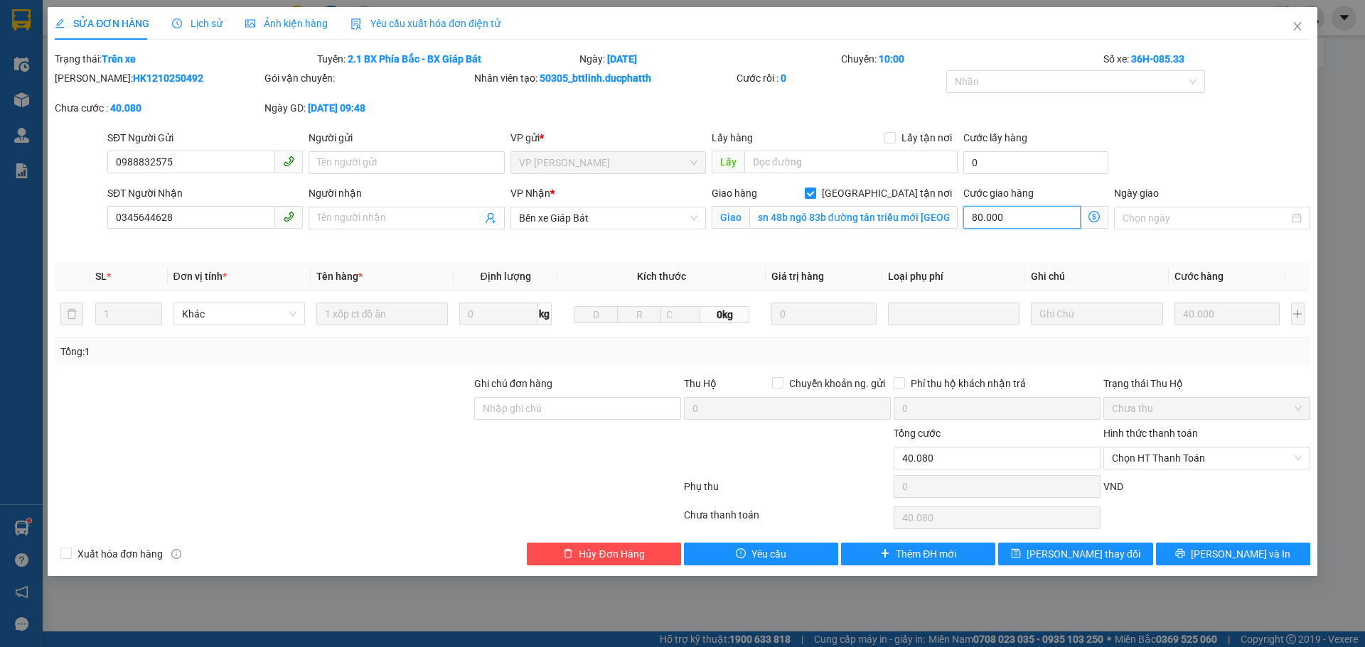
type input "120.000"
type input "40.080"
click at [1166, 460] on span "Chọn HT Thanh Toán" at bounding box center [1207, 458] width 190 height 21
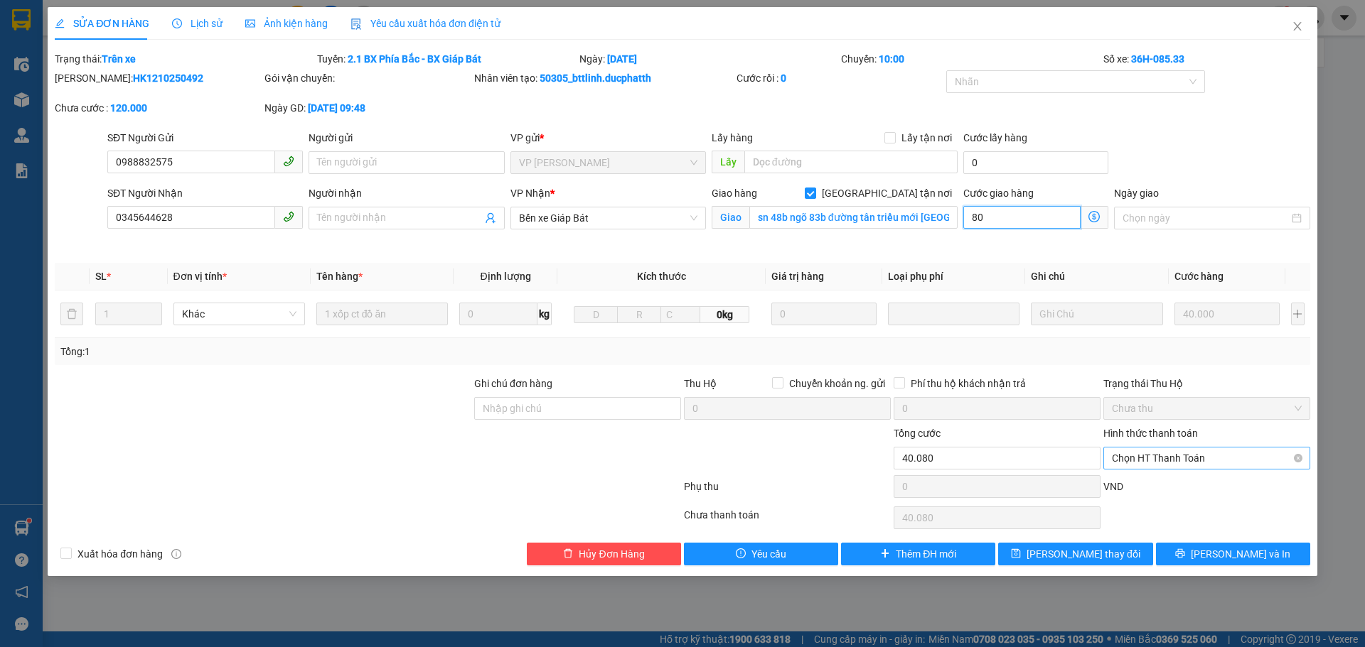
type input "80"
type input "120.000"
type input "80.000"
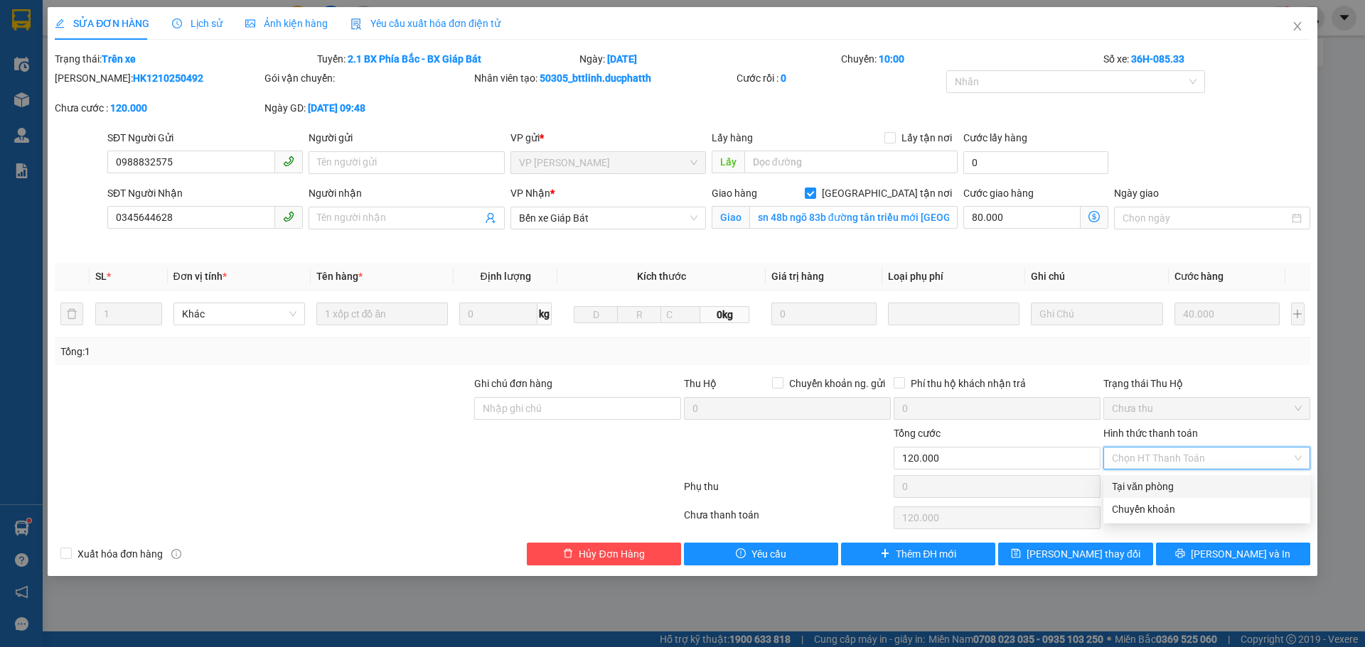
click at [1162, 490] on div "Tại văn phòng" at bounding box center [1207, 487] width 190 height 16
type input "0"
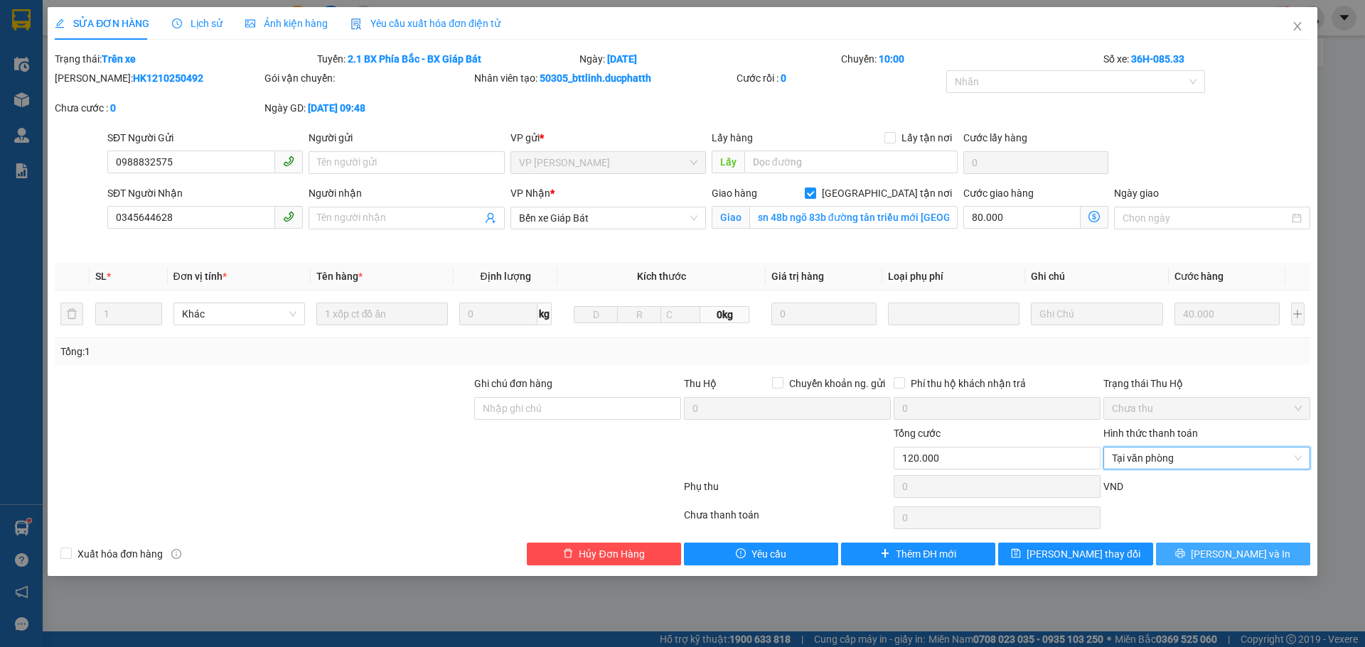
click at [1185, 556] on icon "printer" at bounding box center [1180, 554] width 10 height 10
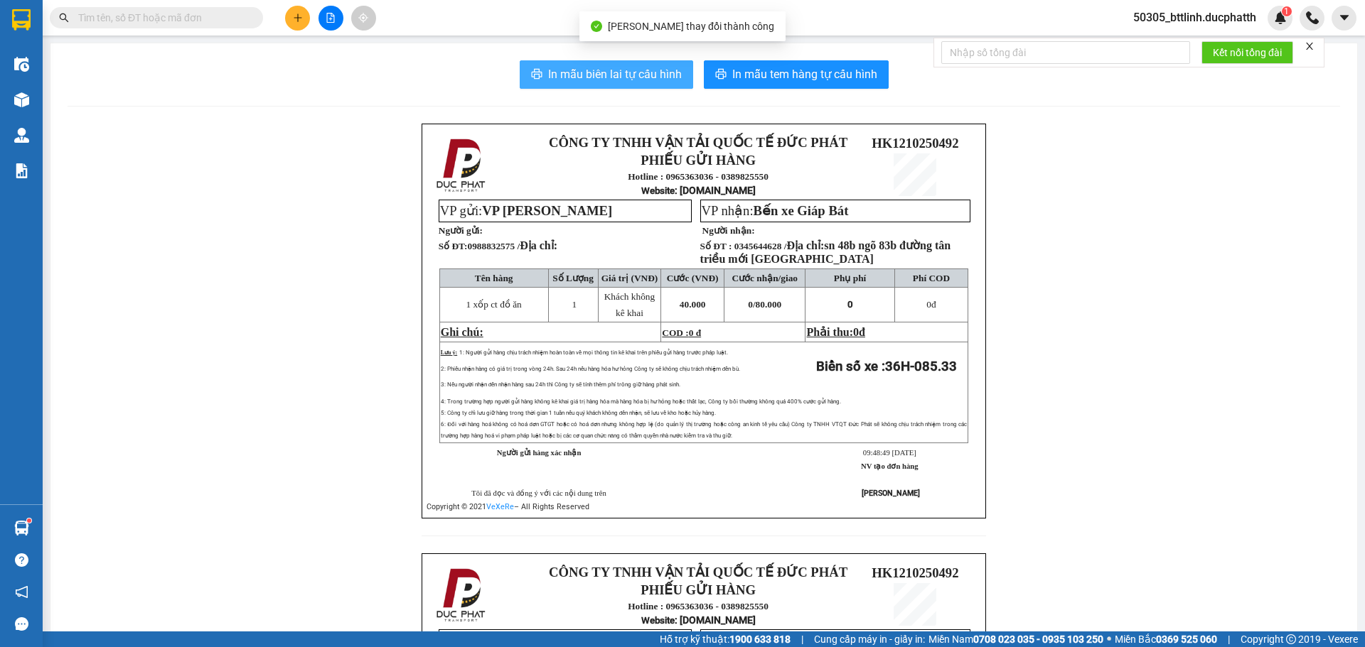
click at [576, 72] on span "In mẫu biên lai tự cấu hình" at bounding box center [615, 74] width 134 height 18
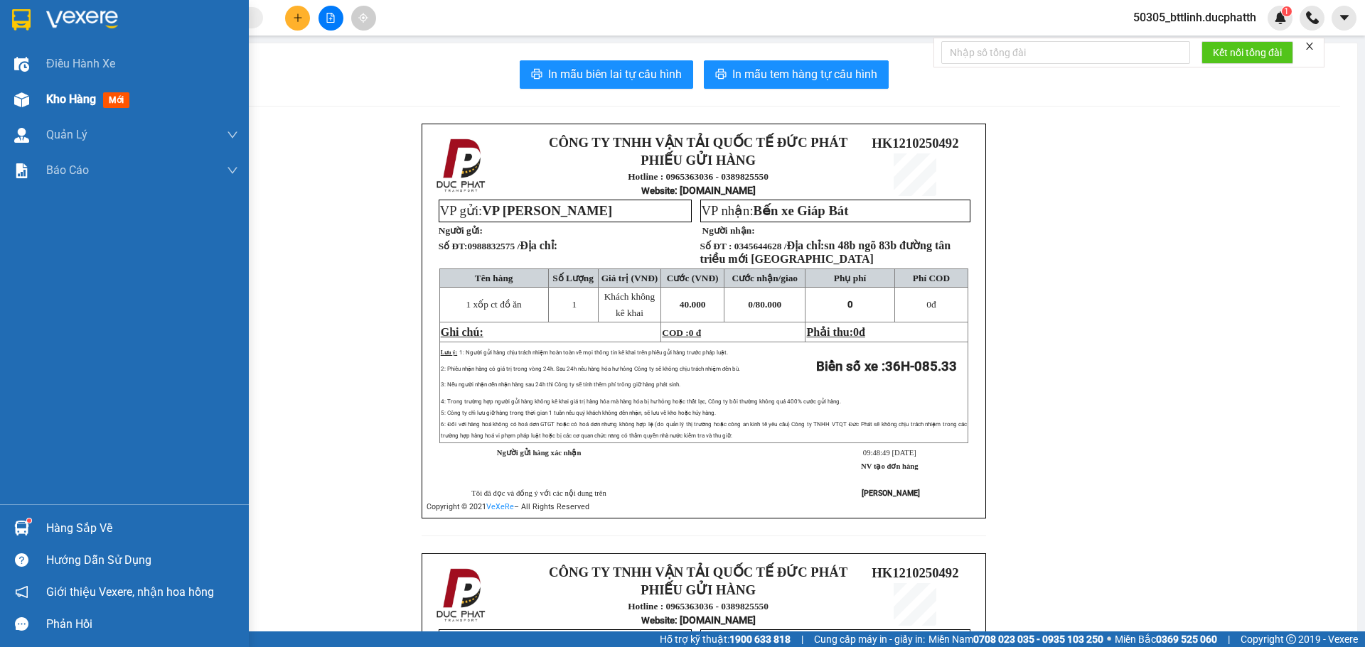
click at [65, 104] on span "Kho hàng" at bounding box center [71, 99] width 50 height 14
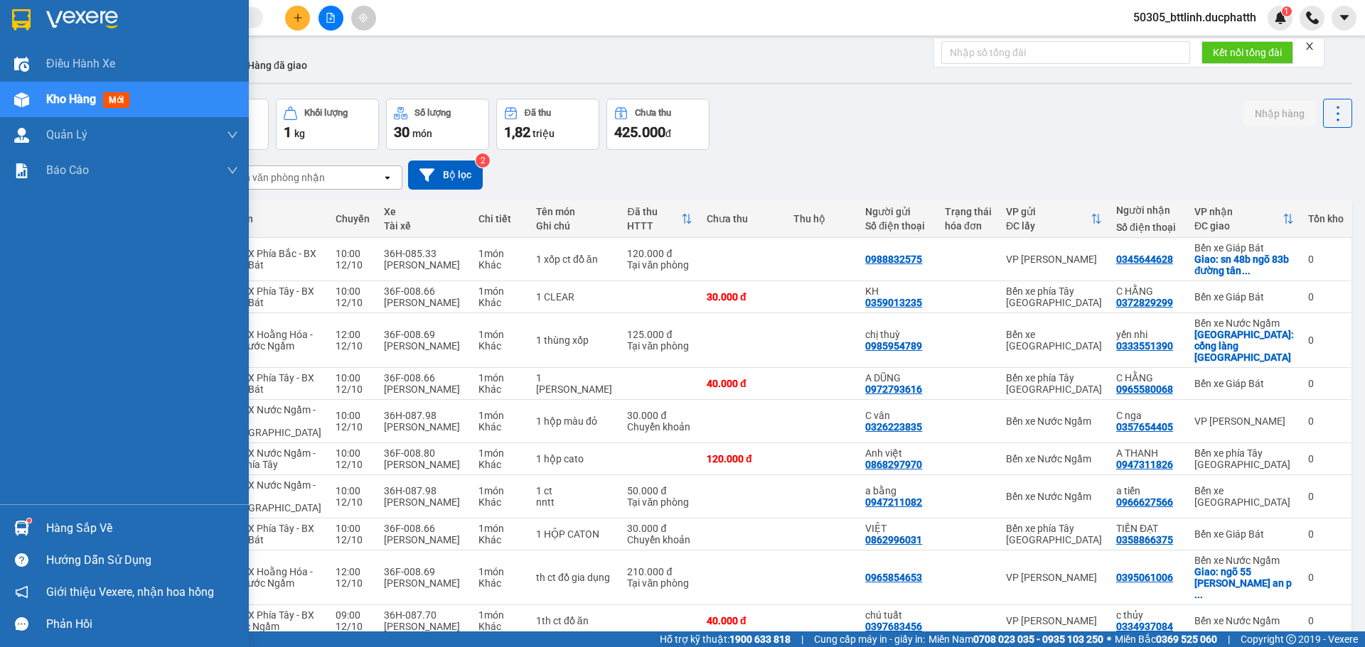
click at [18, 527] on img at bounding box center [21, 528] width 15 height 15
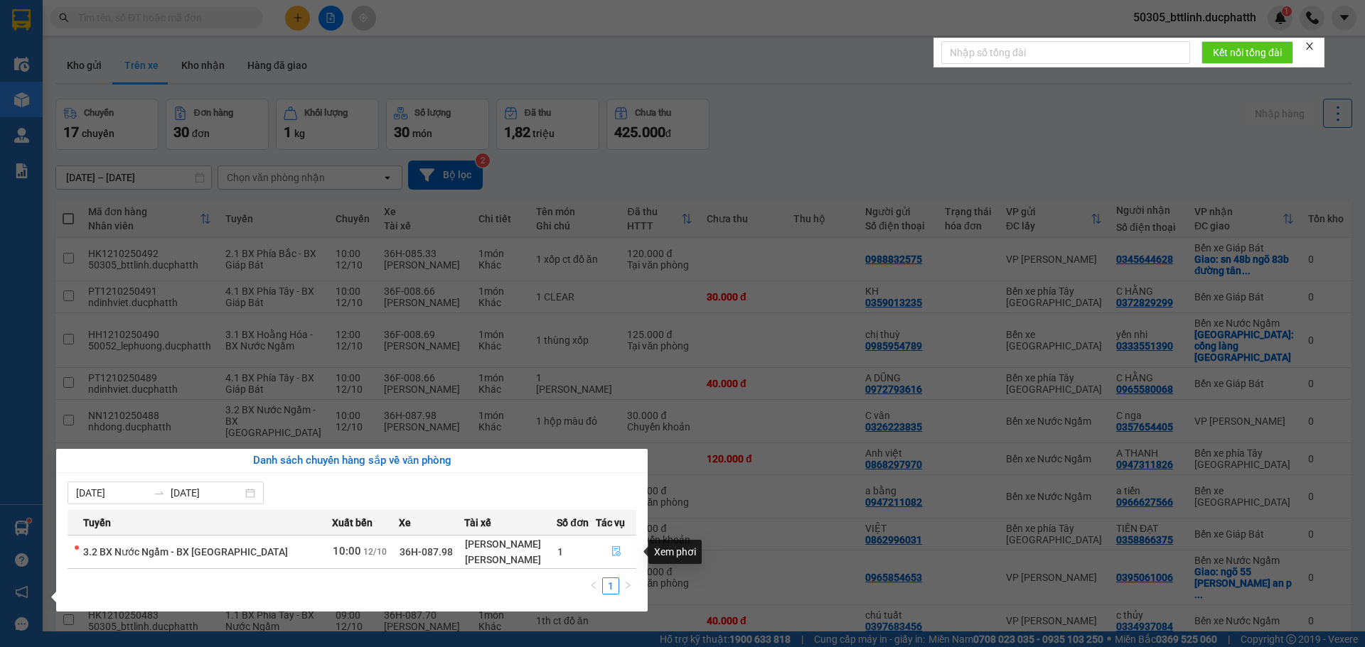
click at [617, 555] on icon "file-done" at bounding box center [616, 552] width 10 height 10
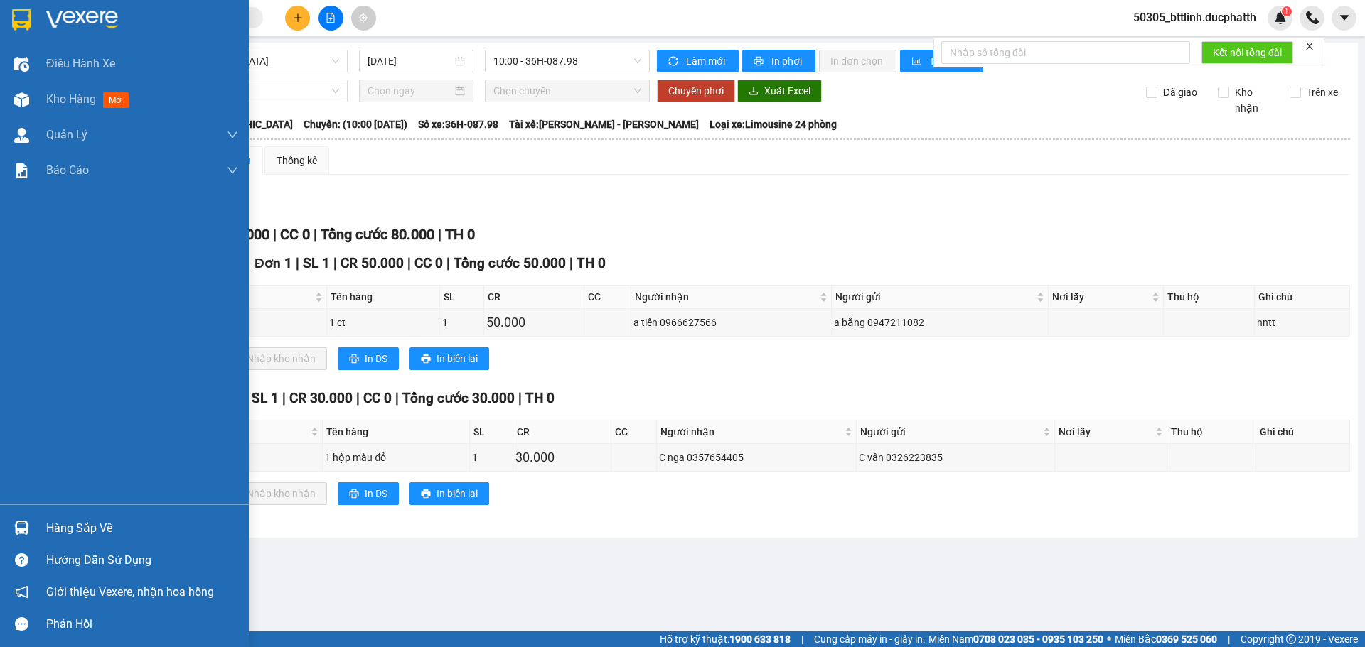
click at [7, 418] on div "Điều hành xe Kho hàng mới Quản Lý Quản lý thu hộ Quản lý chuyến Quản lý khách h…" at bounding box center [124, 275] width 249 height 458
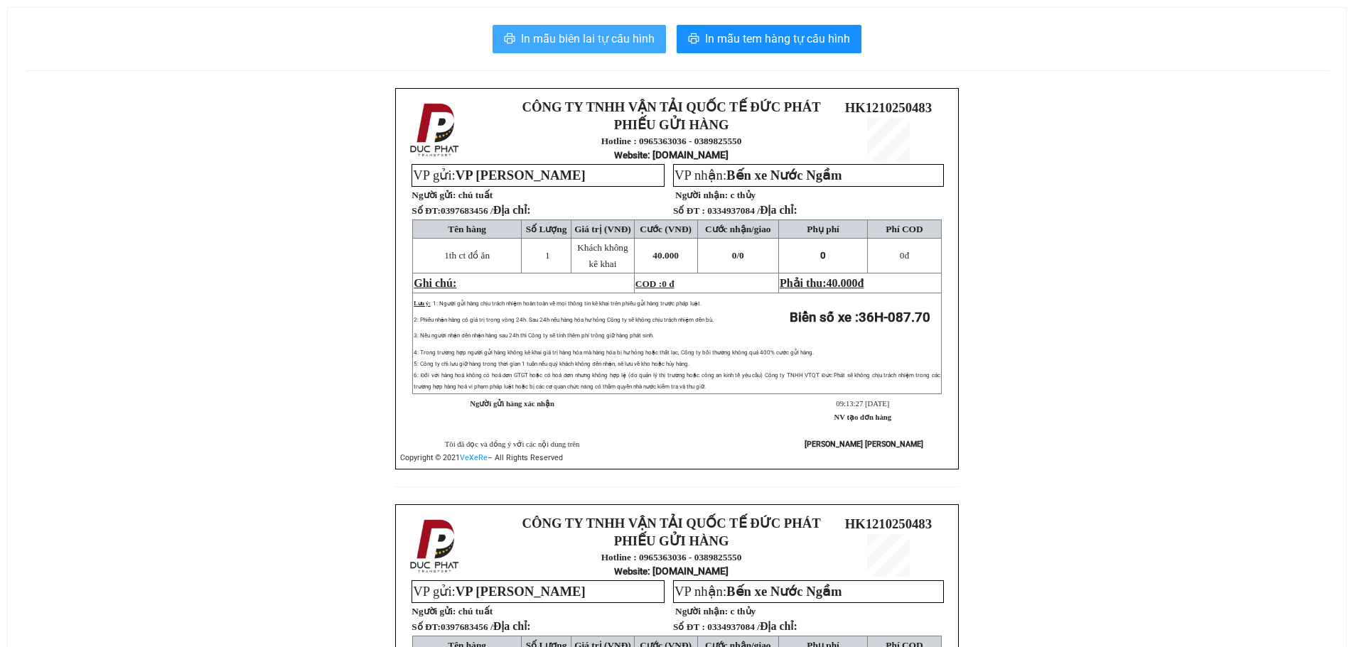
click at [583, 40] on span "In mẫu biên lai tự cấu hình" at bounding box center [588, 39] width 134 height 18
